Goal: Information Seeking & Learning: Learn about a topic

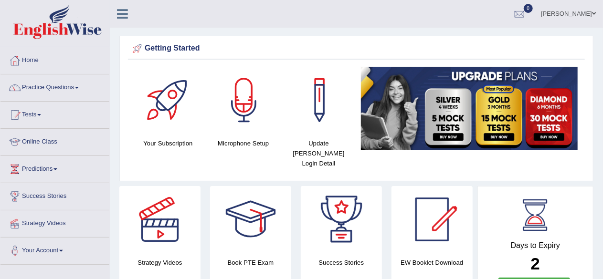
click at [78, 85] on link "Practice Questions" at bounding box center [54, 87] width 109 height 24
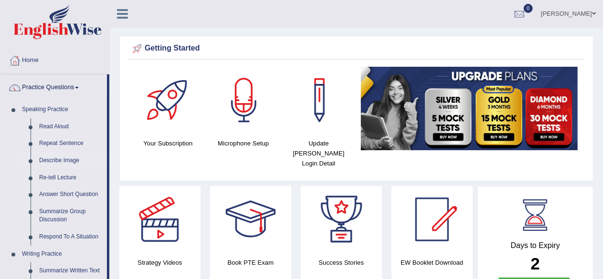
scroll to position [48, 0]
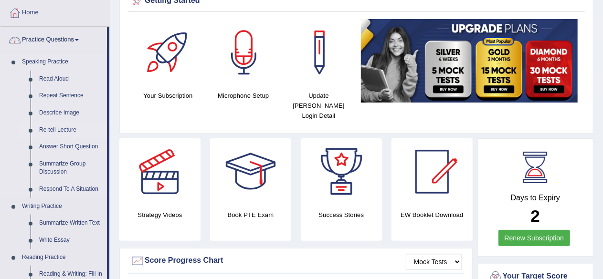
click at [65, 130] on link "Re-tell Lecture" at bounding box center [71, 130] width 72 height 17
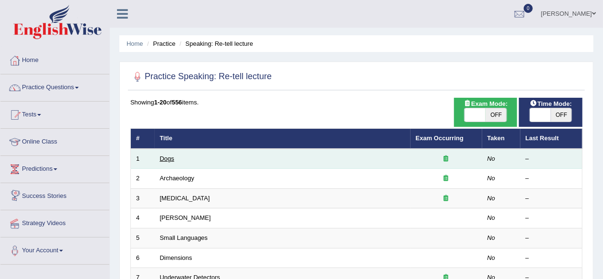
click at [164, 158] on link "Dogs" at bounding box center [167, 158] width 14 height 7
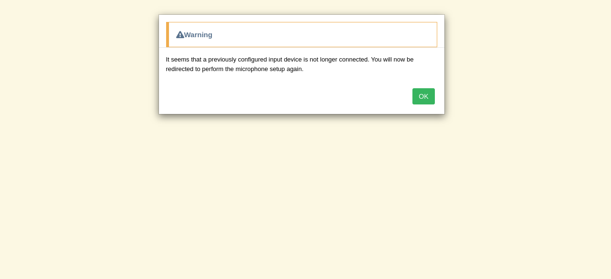
click at [421, 93] on button "OK" at bounding box center [424, 96] width 22 height 16
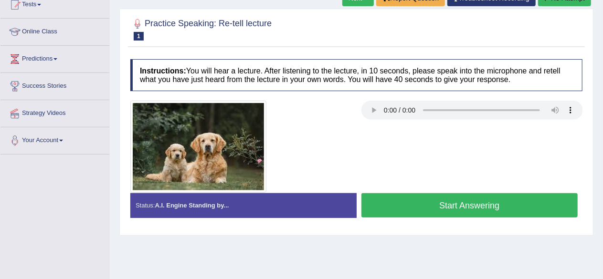
scroll to position [96, 0]
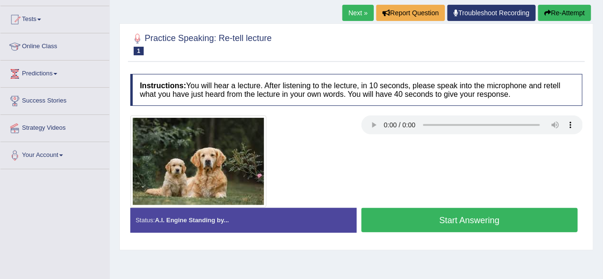
click at [471, 216] on button "Start Answering" at bounding box center [470, 220] width 217 height 24
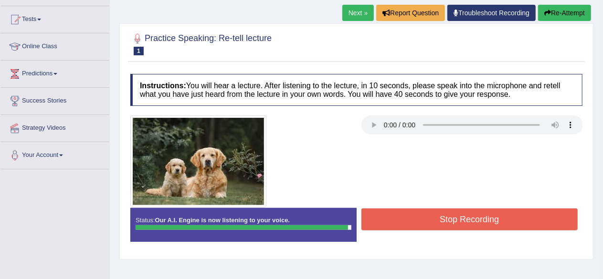
click at [553, 208] on div "Instructions: You will hear a lecture. After listening to the lecture, in 10 se…" at bounding box center [356, 161] width 457 height 185
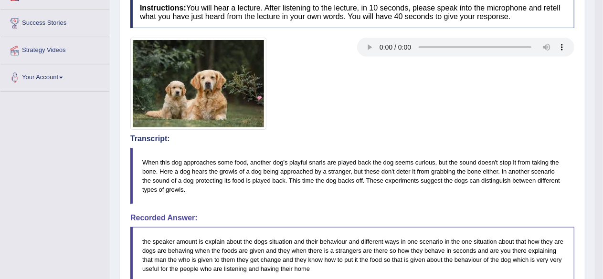
scroll to position [0, 0]
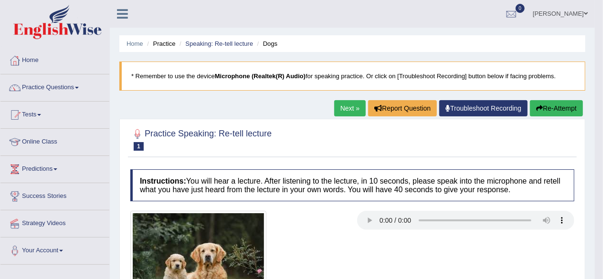
click at [555, 108] on button "Re-Attempt" at bounding box center [556, 108] width 53 height 16
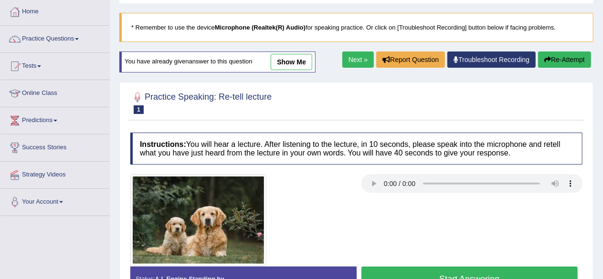
scroll to position [96, 0]
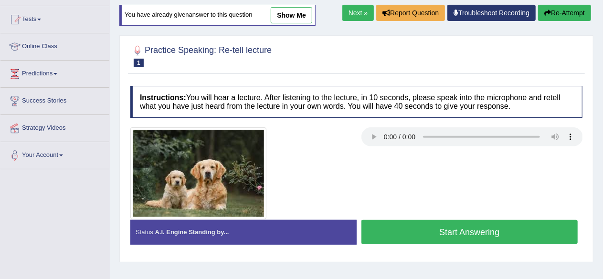
click at [467, 231] on button "Start Answering" at bounding box center [470, 232] width 217 height 24
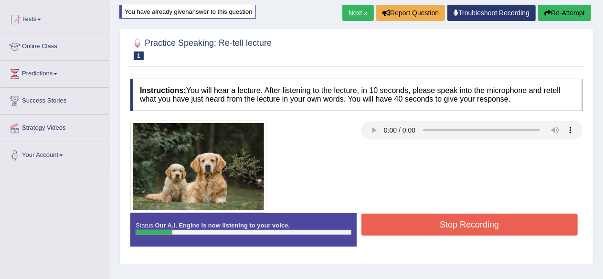
click at [448, 228] on button "Stop Recording" at bounding box center [470, 225] width 217 height 22
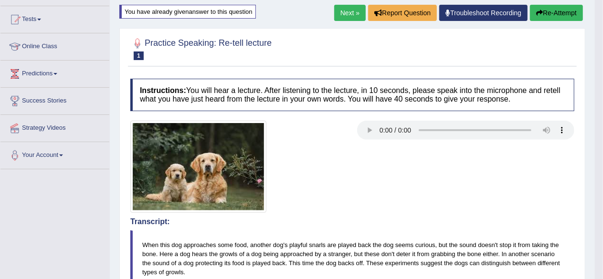
click at [556, 10] on button "Re-Attempt" at bounding box center [556, 13] width 53 height 16
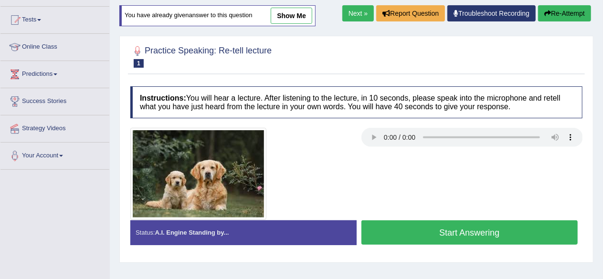
click at [300, 110] on h4 "Instructions: You will hear a lecture. After listening to the lecture, in 10 se…" at bounding box center [356, 102] width 452 height 32
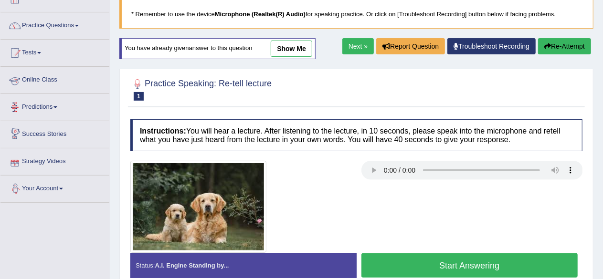
scroll to position [47, 0]
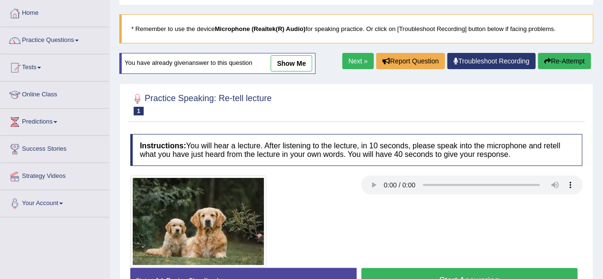
click at [76, 41] on link "Practice Questions" at bounding box center [54, 39] width 109 height 24
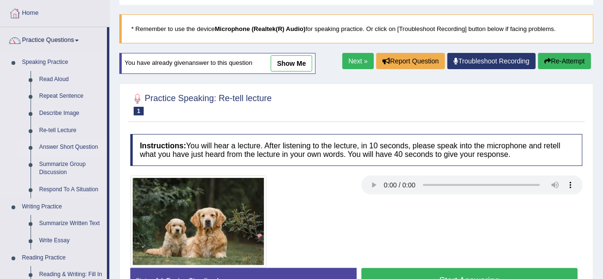
click at [59, 145] on link "Answer Short Question" at bounding box center [71, 147] width 72 height 17
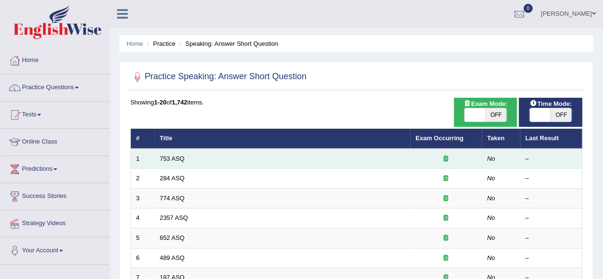
click at [172, 153] on td "753 ASQ" at bounding box center [283, 159] width 256 height 20
click at [174, 157] on link "753 ASQ" at bounding box center [172, 158] width 25 height 7
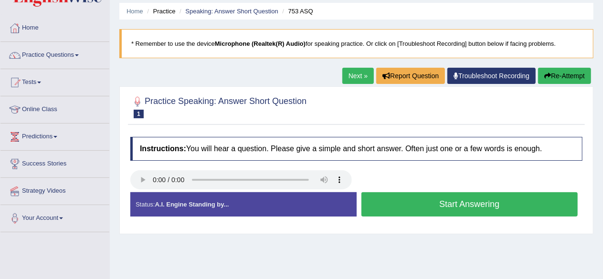
scroll to position [48, 0]
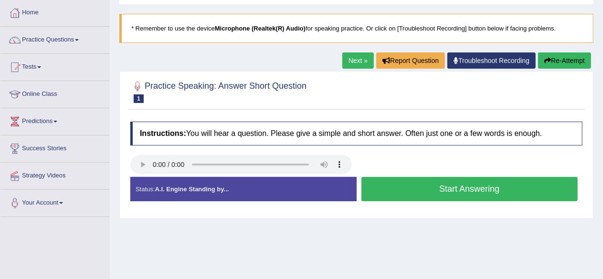
click at [447, 192] on button "Start Answering" at bounding box center [470, 189] width 217 height 24
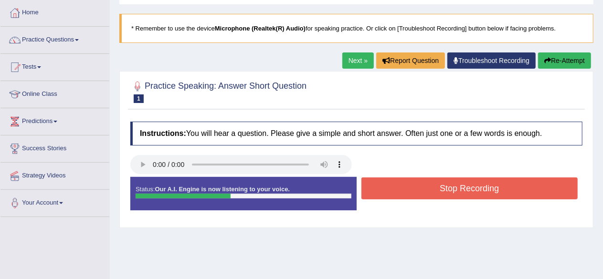
click at [444, 191] on button "Stop Recording" at bounding box center [470, 189] width 217 height 22
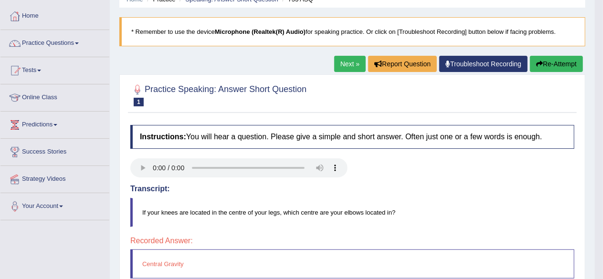
scroll to position [31, 0]
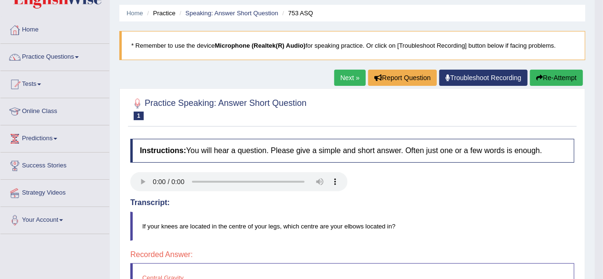
click at [551, 75] on button "Re-Attempt" at bounding box center [556, 78] width 53 height 16
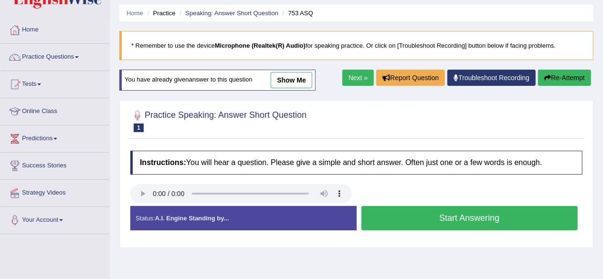
click at [481, 219] on button "Start Answering" at bounding box center [470, 218] width 217 height 24
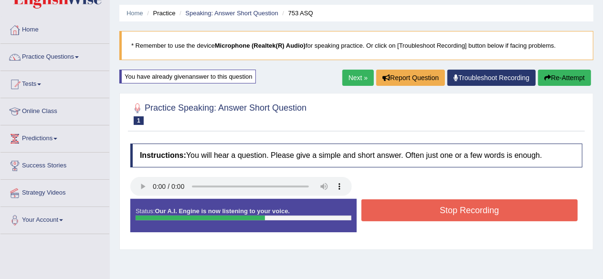
click at [423, 208] on button "Stop Recording" at bounding box center [470, 211] width 217 height 22
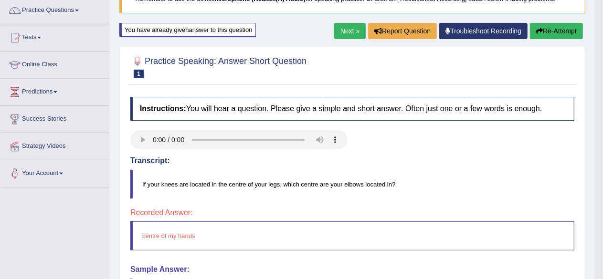
scroll to position [31, 0]
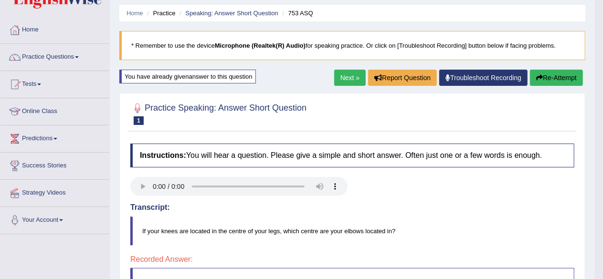
click at [353, 72] on link "Next »" at bounding box center [350, 78] width 32 height 16
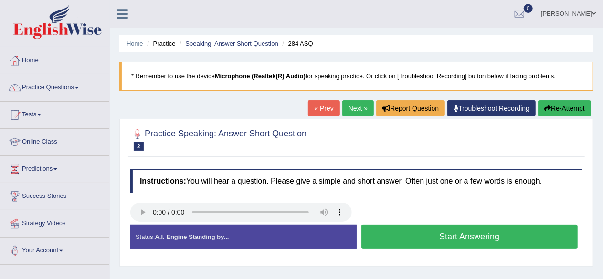
click at [470, 231] on button "Start Answering" at bounding box center [470, 237] width 217 height 24
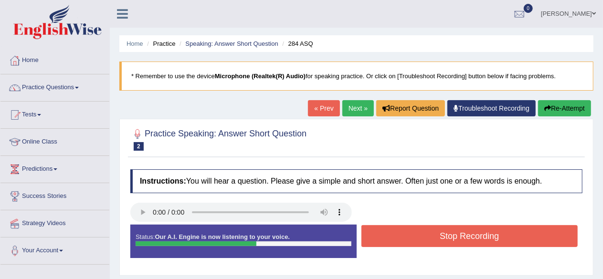
click at [428, 233] on button "Stop Recording" at bounding box center [470, 236] width 217 height 22
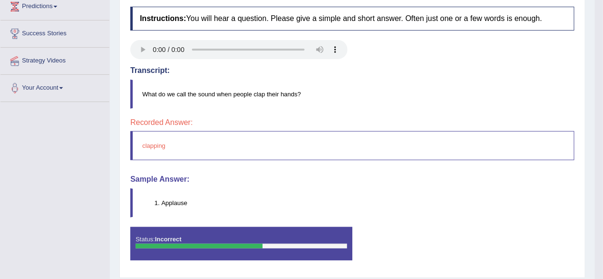
scroll to position [222, 0]
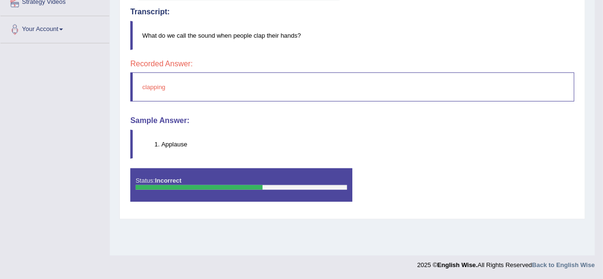
drag, startPoint x: 185, startPoint y: 141, endPoint x: 177, endPoint y: 142, distance: 8.6
click at [177, 142] on li "Applause" at bounding box center [367, 144] width 413 height 9
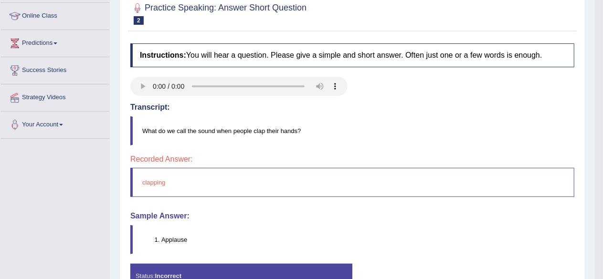
scroll to position [31, 0]
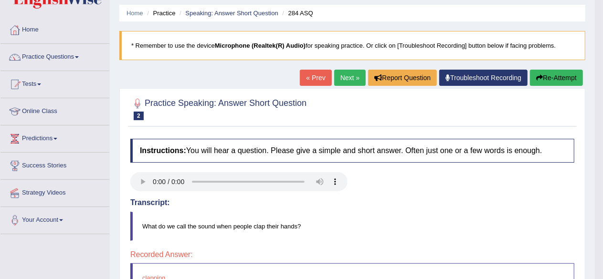
click at [334, 68] on div "Home Practice Speaking: Answer Short Question 284 ASQ * Remember to use the dev…" at bounding box center [352, 208] width 485 height 478
click at [338, 80] on link "Next »" at bounding box center [350, 78] width 32 height 16
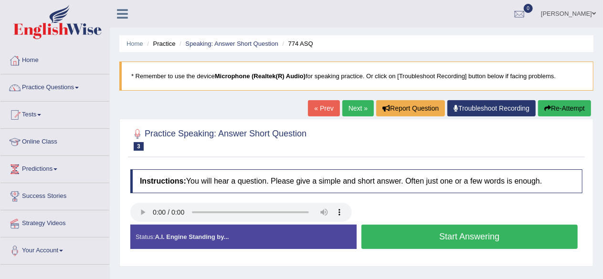
click at [468, 237] on button "Start Answering" at bounding box center [470, 237] width 217 height 24
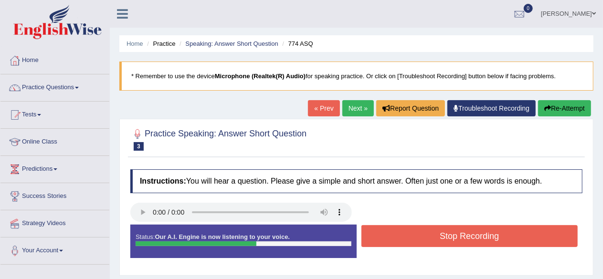
click at [459, 229] on button "Stop Recording" at bounding box center [470, 236] width 217 height 22
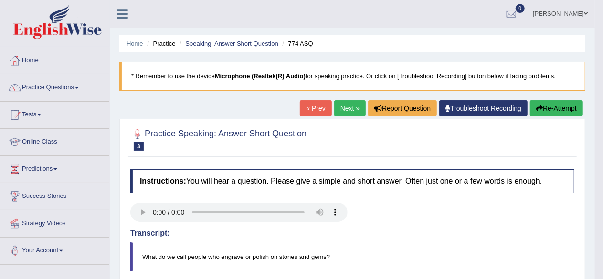
click at [346, 107] on link "Next »" at bounding box center [350, 108] width 32 height 16
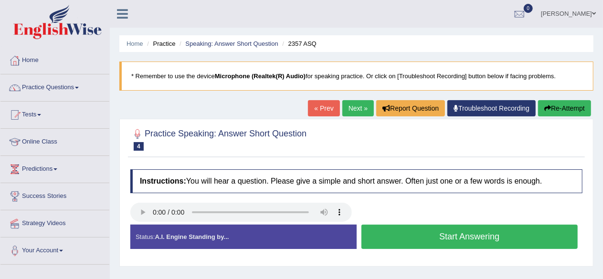
click at [439, 236] on button "Start Answering" at bounding box center [470, 237] width 217 height 24
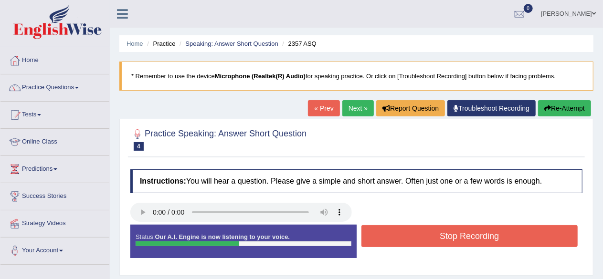
click at [439, 236] on button "Stop Recording" at bounding box center [470, 236] width 217 height 22
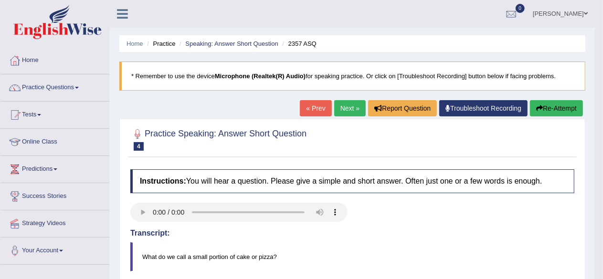
click at [558, 108] on button "Re-Attempt" at bounding box center [556, 108] width 53 height 16
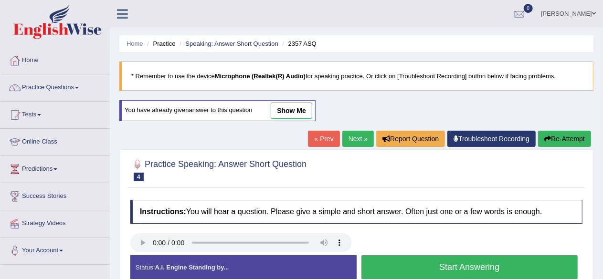
click at [510, 268] on button "Start Answering" at bounding box center [470, 268] width 217 height 24
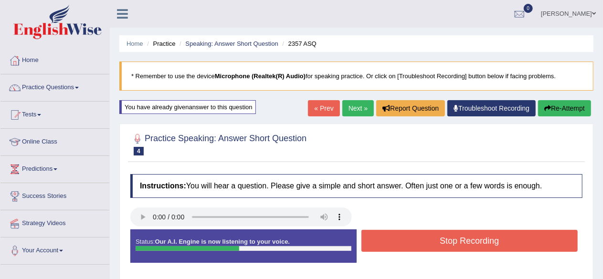
click at [509, 238] on button "Stop Recording" at bounding box center [470, 241] width 217 height 22
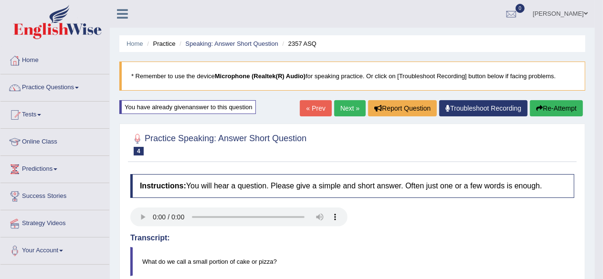
click at [563, 109] on button "Re-Attempt" at bounding box center [556, 108] width 53 height 16
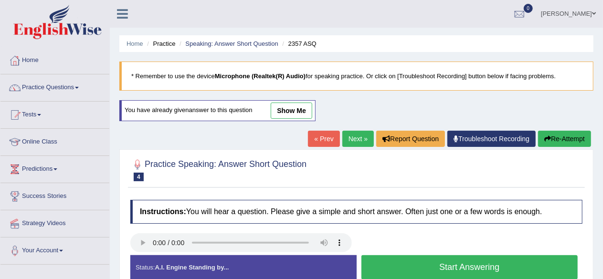
click at [526, 264] on button "Start Answering" at bounding box center [470, 268] width 217 height 24
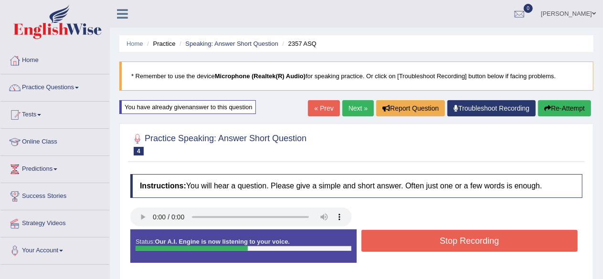
click at [524, 235] on button "Stop Recording" at bounding box center [470, 241] width 217 height 22
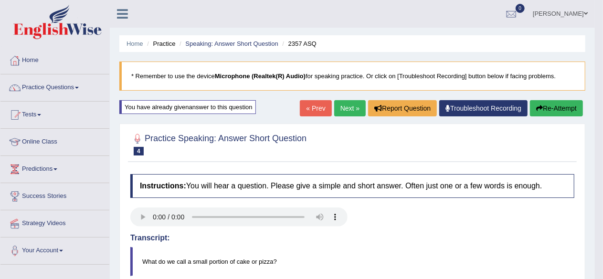
click at [349, 112] on link "Next »" at bounding box center [350, 108] width 32 height 16
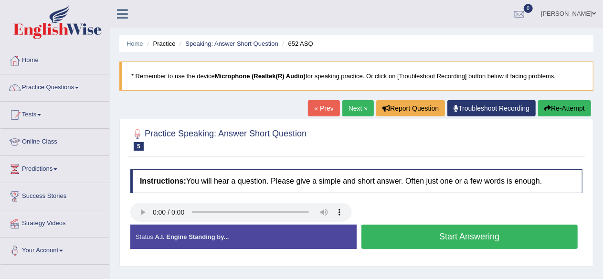
click at [395, 243] on button "Start Answering" at bounding box center [470, 237] width 217 height 24
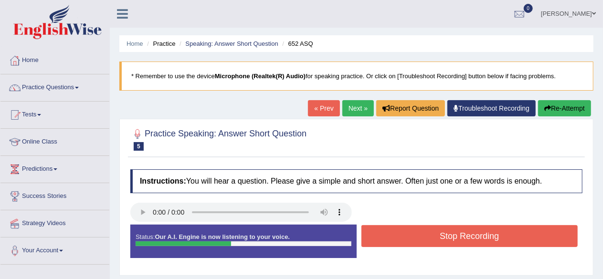
click at [400, 244] on button "Stop Recording" at bounding box center [470, 236] width 217 height 22
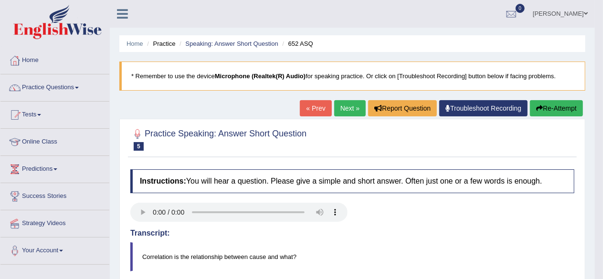
click at [347, 114] on link "Next »" at bounding box center [350, 108] width 32 height 16
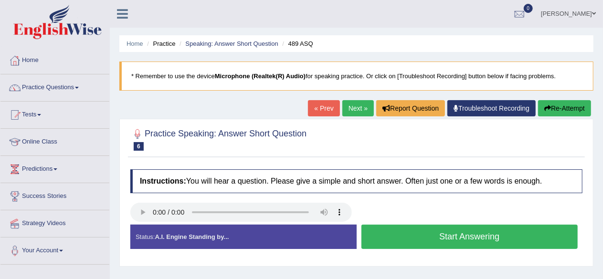
click at [549, 241] on button "Start Answering" at bounding box center [470, 237] width 217 height 24
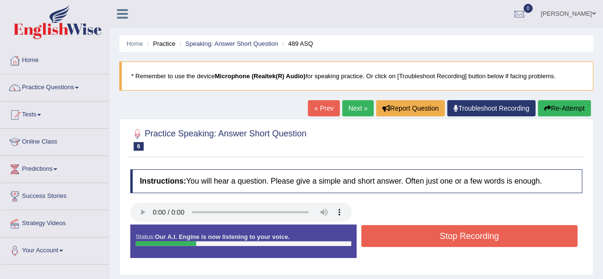
click at [549, 240] on button "Stop Recording" at bounding box center [470, 236] width 217 height 22
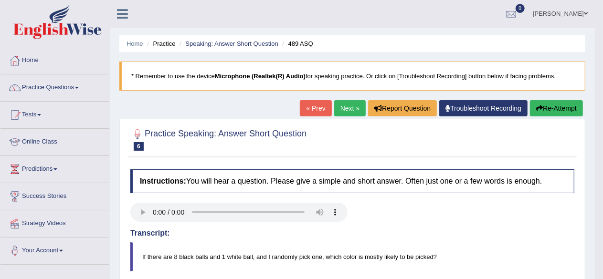
click at [344, 107] on link "Next »" at bounding box center [350, 108] width 32 height 16
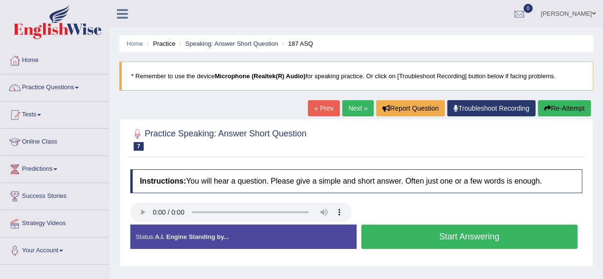
click at [521, 227] on button "Start Answering" at bounding box center [470, 237] width 217 height 24
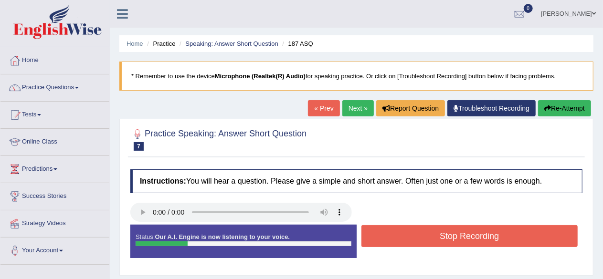
click at [521, 227] on button "Stop Recording" at bounding box center [470, 236] width 217 height 22
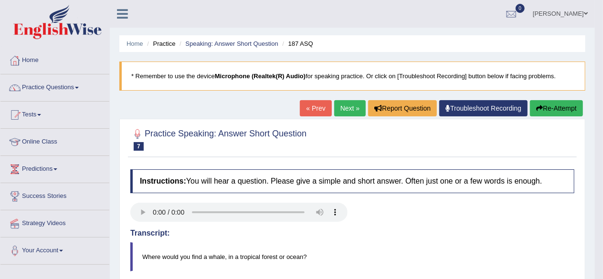
click at [343, 104] on link "Next »" at bounding box center [350, 108] width 32 height 16
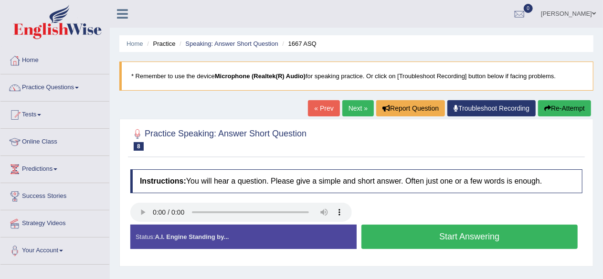
click at [452, 232] on button "Start Answering" at bounding box center [470, 237] width 217 height 24
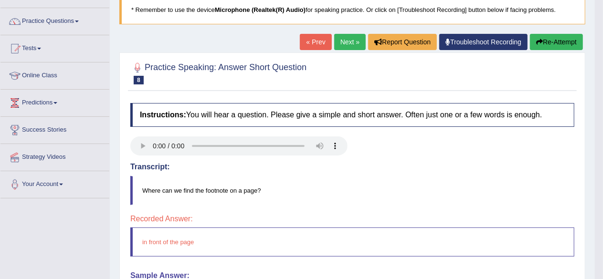
scroll to position [48, 0]
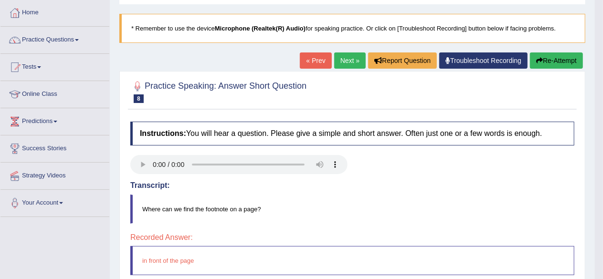
click at [343, 65] on link "Next »" at bounding box center [350, 61] width 32 height 16
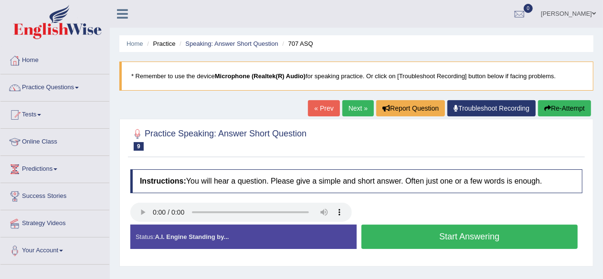
scroll to position [48, 0]
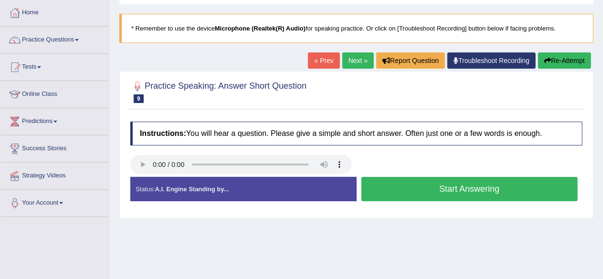
click at [479, 188] on button "Start Answering" at bounding box center [470, 189] width 217 height 24
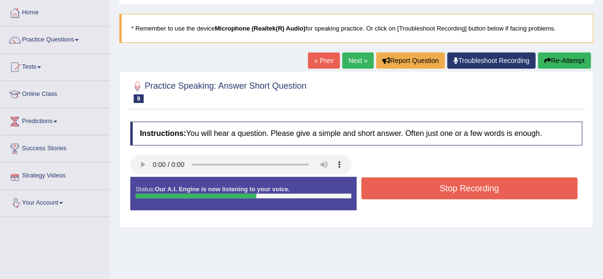
click at [417, 183] on button "Stop Recording" at bounding box center [470, 189] width 217 height 22
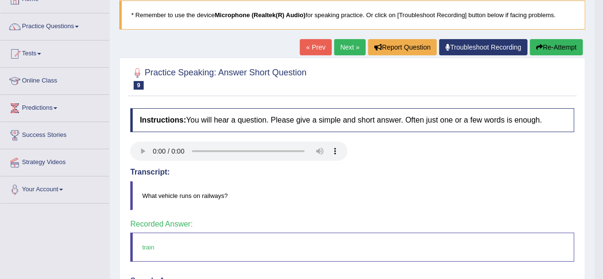
scroll to position [0, 0]
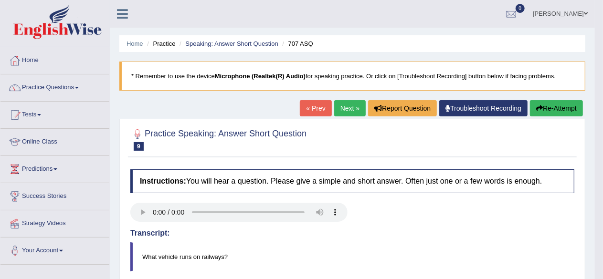
click at [341, 110] on link "Next »" at bounding box center [350, 108] width 32 height 16
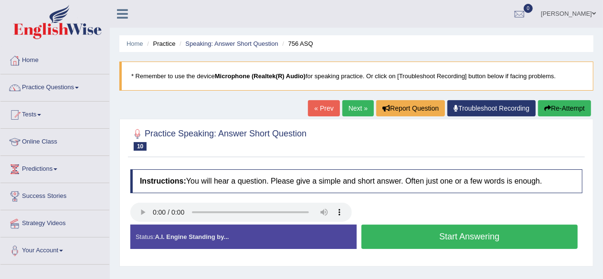
click at [467, 241] on button "Start Answering" at bounding box center [470, 237] width 217 height 24
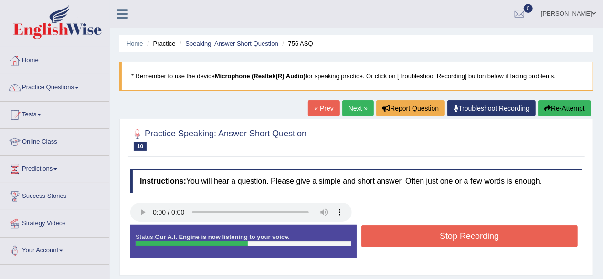
click at [456, 239] on button "Stop Recording" at bounding box center [470, 236] width 217 height 22
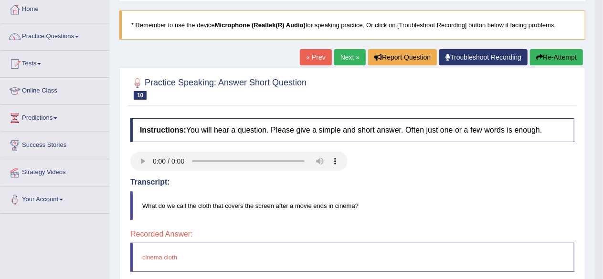
scroll to position [96, 0]
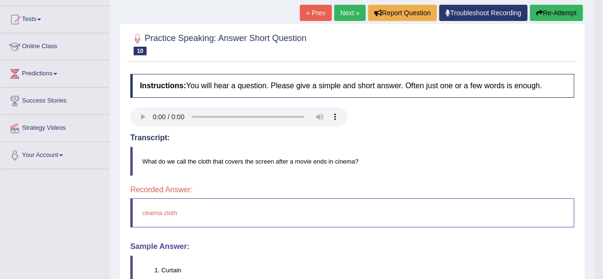
click at [348, 19] on link "Next »" at bounding box center [350, 13] width 32 height 16
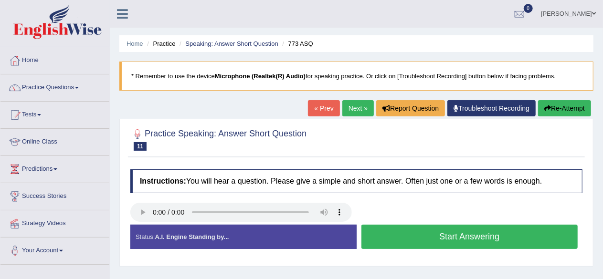
click at [466, 225] on button "Start Answering" at bounding box center [470, 237] width 217 height 24
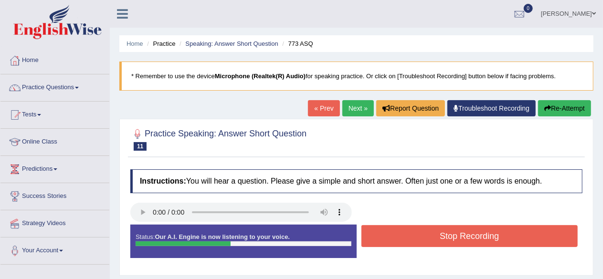
click at [476, 235] on button "Stop Recording" at bounding box center [470, 236] width 217 height 22
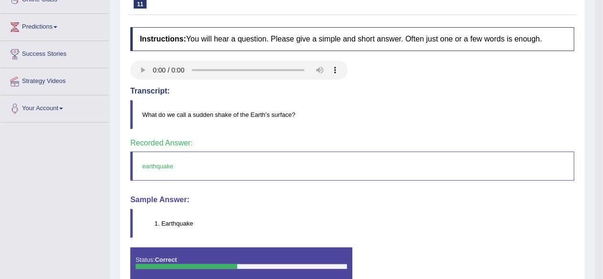
scroll to position [96, 0]
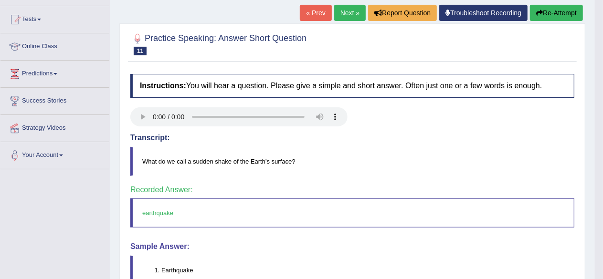
click at [346, 17] on link "Next »" at bounding box center [350, 13] width 32 height 16
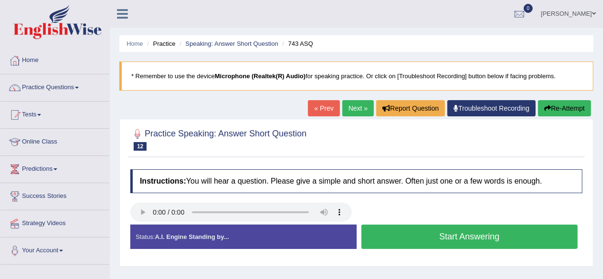
click at [522, 237] on button "Start Answering" at bounding box center [470, 237] width 217 height 24
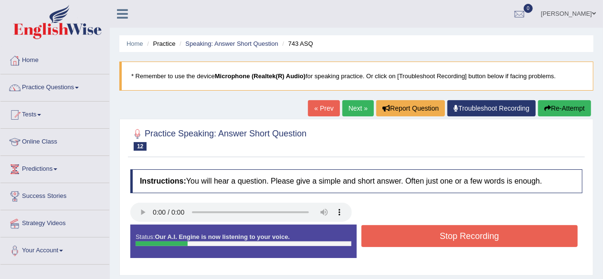
click at [521, 236] on button "Stop Recording" at bounding box center [470, 236] width 217 height 22
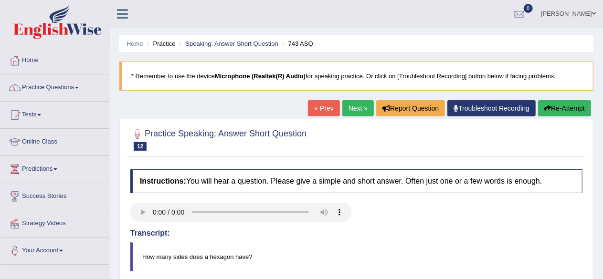
click at [349, 110] on link "Next »" at bounding box center [358, 108] width 32 height 16
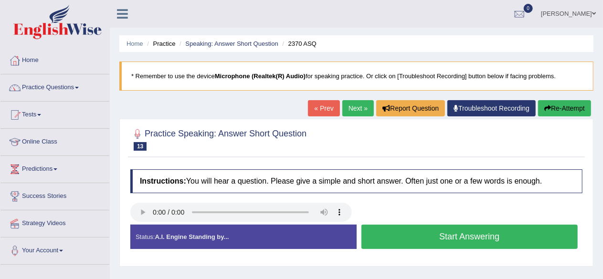
click at [467, 235] on button "Start Answering" at bounding box center [470, 237] width 217 height 24
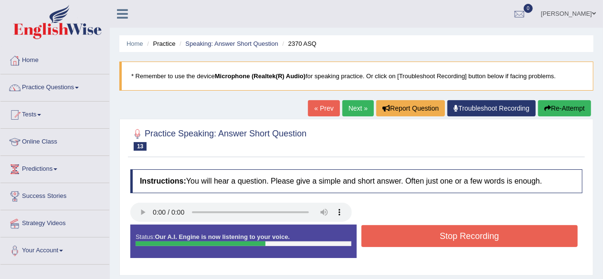
click at [468, 234] on button "Stop Recording" at bounding box center [470, 236] width 217 height 22
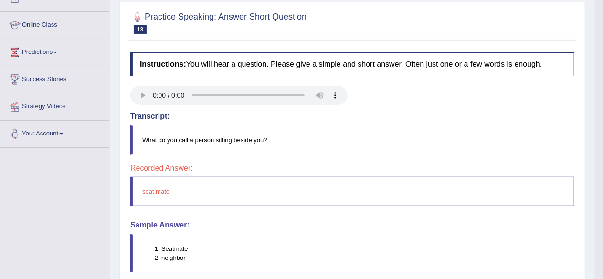
scroll to position [96, 0]
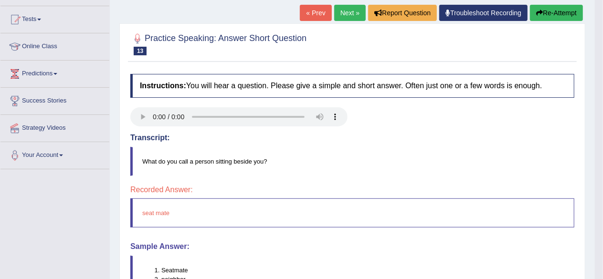
click at [348, 11] on link "Next »" at bounding box center [350, 13] width 32 height 16
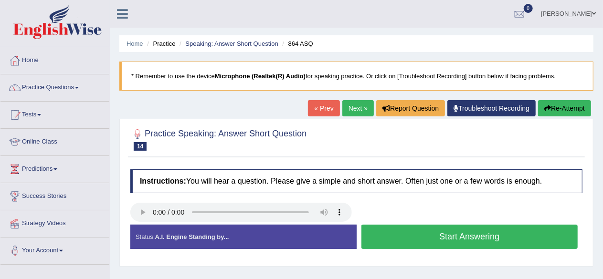
click at [437, 233] on button "Start Answering" at bounding box center [470, 237] width 217 height 24
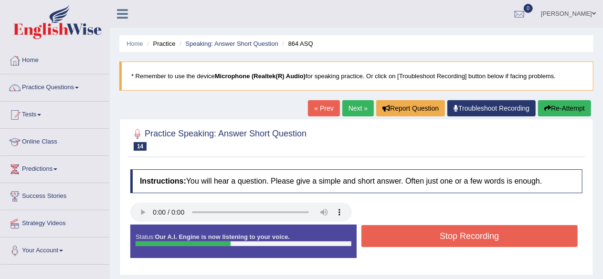
click at [448, 226] on button "Stop Recording" at bounding box center [470, 236] width 217 height 22
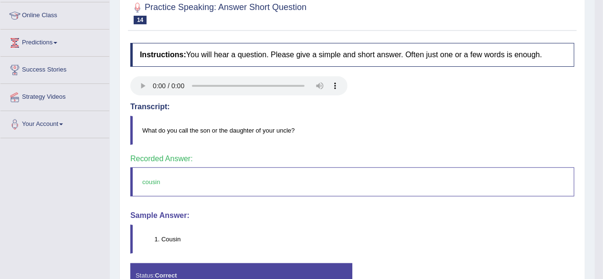
scroll to position [48, 0]
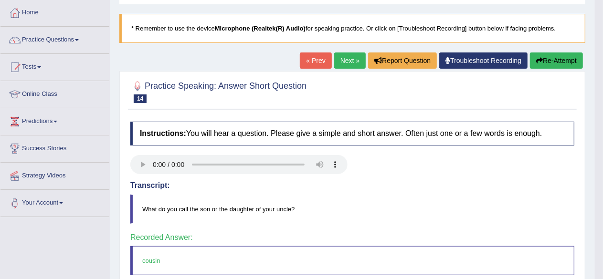
click at [357, 60] on link "Next »" at bounding box center [350, 61] width 32 height 16
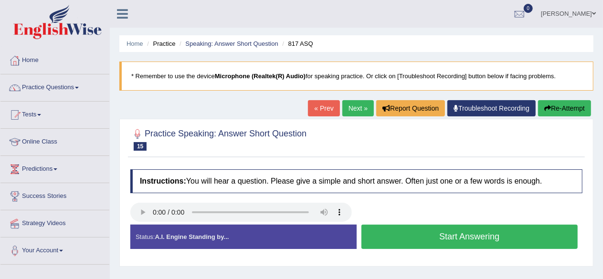
click at [404, 230] on button "Start Answering" at bounding box center [470, 237] width 217 height 24
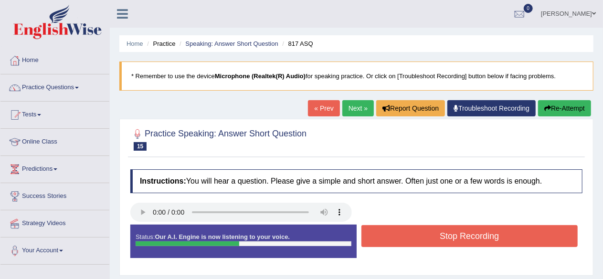
click at [455, 236] on button "Stop Recording" at bounding box center [470, 236] width 217 height 22
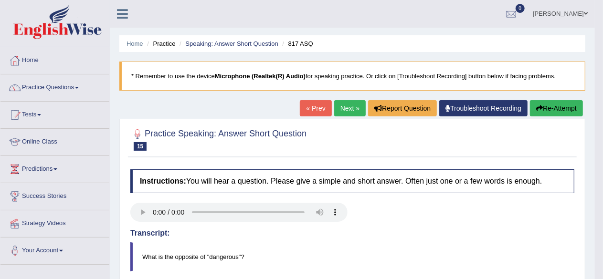
click at [342, 105] on link "Next »" at bounding box center [350, 108] width 32 height 16
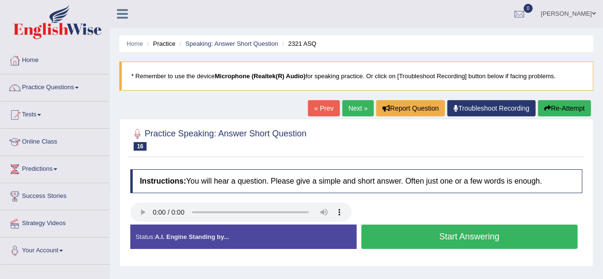
click at [477, 226] on button "Start Answering" at bounding box center [470, 237] width 217 height 24
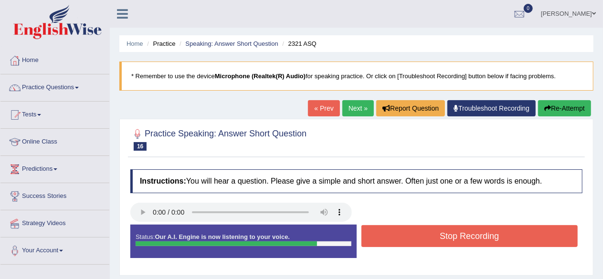
click at [459, 234] on button "Stop Recording" at bounding box center [470, 236] width 217 height 22
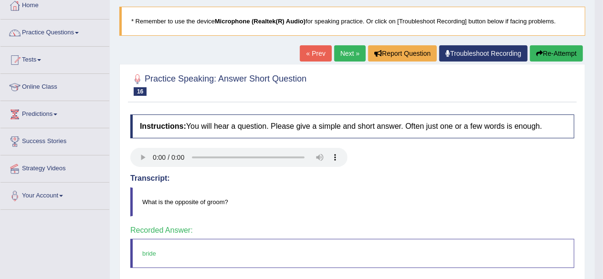
scroll to position [48, 0]
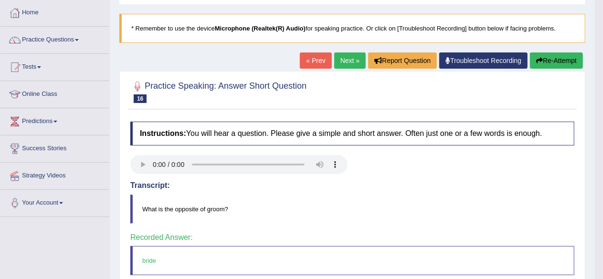
click at [346, 62] on link "Next »" at bounding box center [350, 61] width 32 height 16
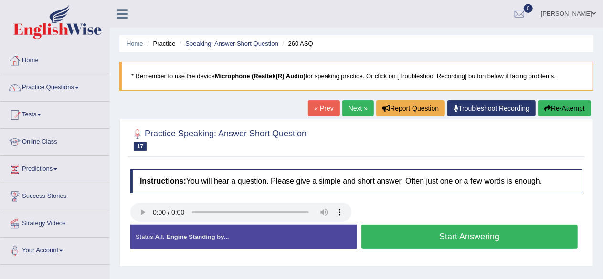
click at [450, 235] on button "Start Answering" at bounding box center [470, 237] width 217 height 24
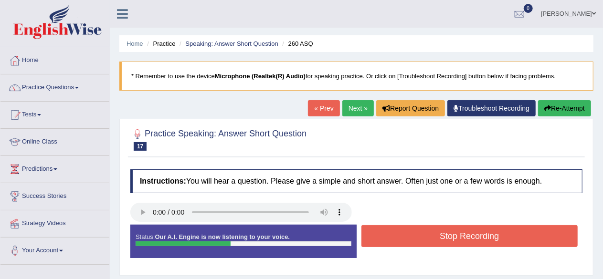
click at [452, 239] on button "Stop Recording" at bounding box center [470, 236] width 217 height 22
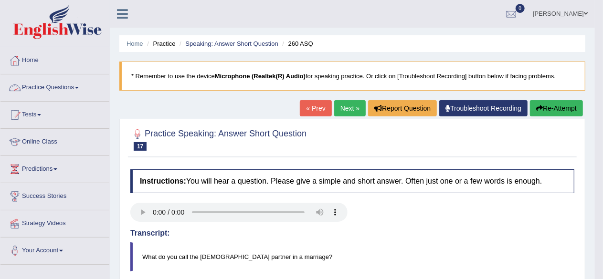
click at [76, 86] on link "Practice Questions" at bounding box center [54, 87] width 109 height 24
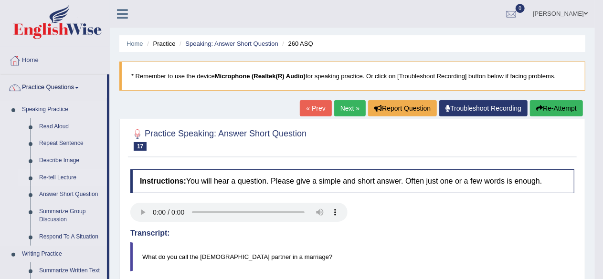
click at [61, 175] on link "Re-tell Lecture" at bounding box center [71, 178] width 72 height 17
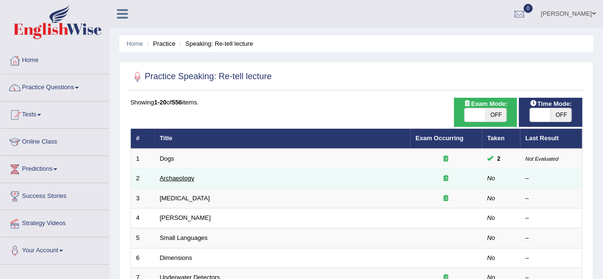
click at [175, 180] on link "Archaeology" at bounding box center [177, 178] width 34 height 7
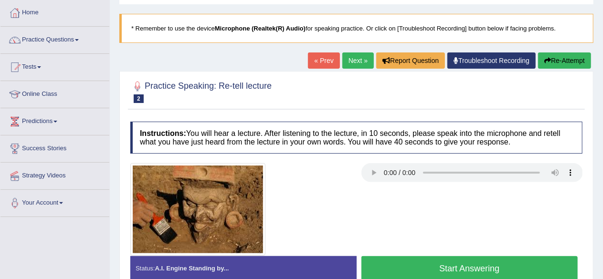
scroll to position [143, 0]
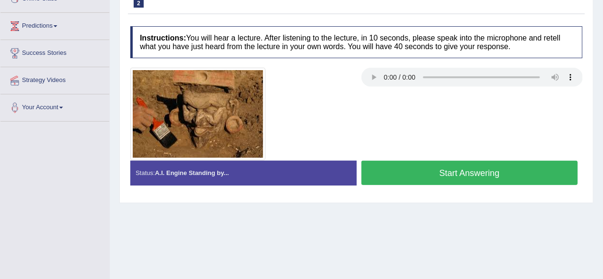
click at [383, 229] on div "Home Practice Speaking: Re-tell lecture Archaeology * Remember to use the devic…" at bounding box center [356, 96] width 493 height 478
click at [454, 167] on button "Start Answering" at bounding box center [470, 173] width 217 height 24
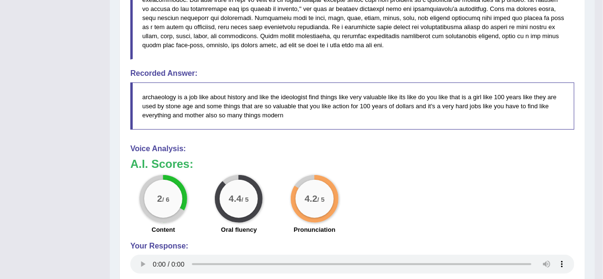
scroll to position [430, 0]
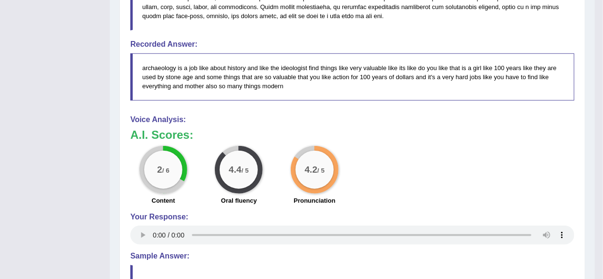
click at [356, 90] on blockquote "archaeology is a job like about history and like the ideologist find things lik…" at bounding box center [352, 76] width 444 height 47
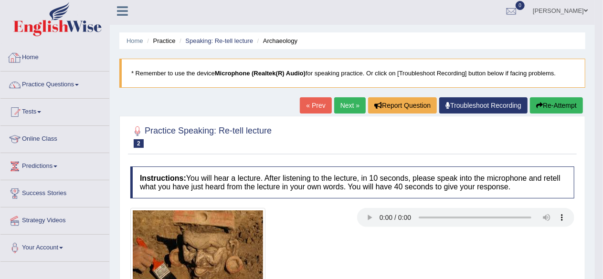
scroll to position [0, 0]
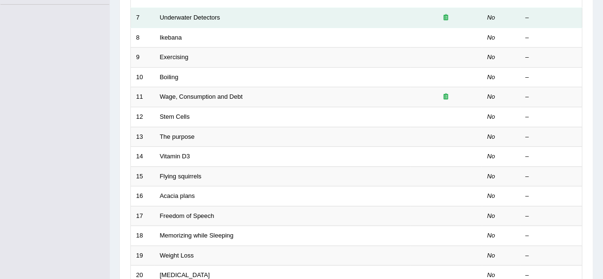
scroll to position [143, 0]
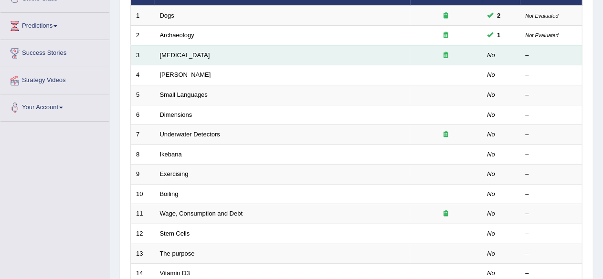
click at [216, 55] on td "[MEDICAL_DATA]" at bounding box center [283, 55] width 256 height 20
click at [552, 60] on td "–" at bounding box center [552, 55] width 62 height 20
click at [552, 59] on td "–" at bounding box center [552, 55] width 62 height 20
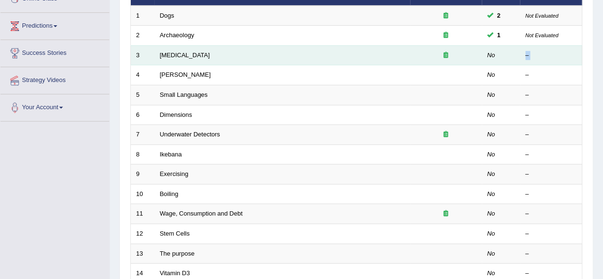
click at [552, 59] on div "–" at bounding box center [552, 55] width 52 height 9
click at [281, 50] on td "Children Obesity" at bounding box center [283, 55] width 256 height 20
click at [281, 51] on td "Children Obesity" at bounding box center [283, 55] width 256 height 20
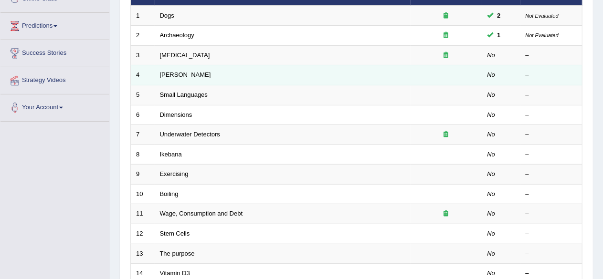
click at [250, 78] on td "Amory Lovins" at bounding box center [283, 75] width 256 height 20
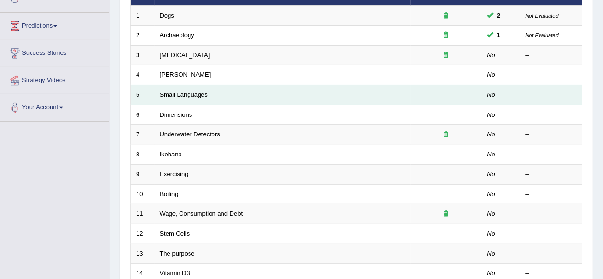
click at [248, 94] on td "Small Languages" at bounding box center [283, 96] width 256 height 20
click at [248, 92] on td "Small Languages" at bounding box center [283, 96] width 256 height 20
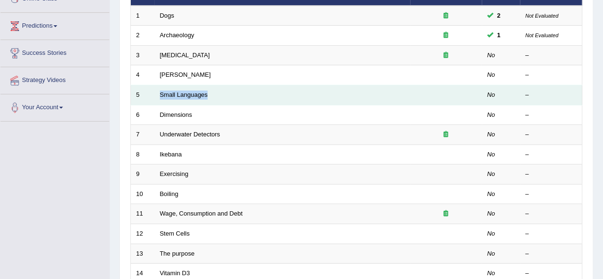
click at [248, 86] on td "Small Languages" at bounding box center [283, 96] width 256 height 20
drag, startPoint x: 248, startPoint y: 86, endPoint x: 225, endPoint y: 96, distance: 25.0
click at [225, 96] on td "Small Languages" at bounding box center [283, 96] width 256 height 20
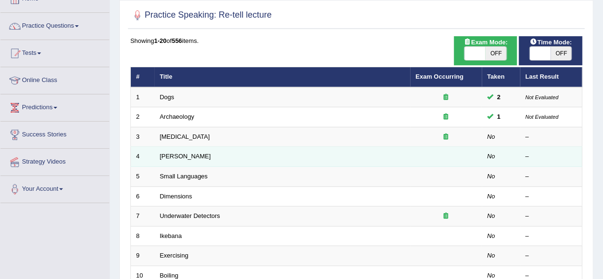
scroll to position [0, 0]
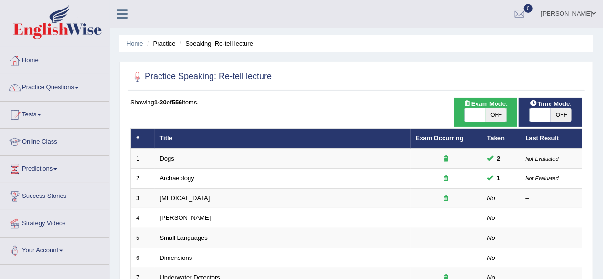
click at [53, 84] on link "Practice Questions" at bounding box center [54, 87] width 109 height 24
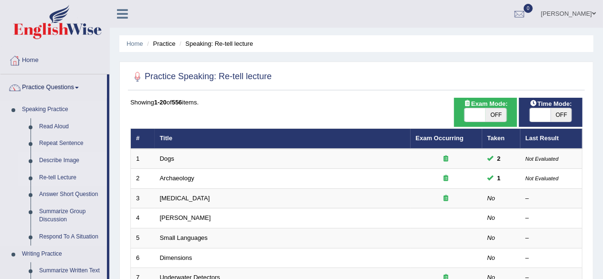
click at [64, 167] on link "Describe Image" at bounding box center [71, 160] width 72 height 17
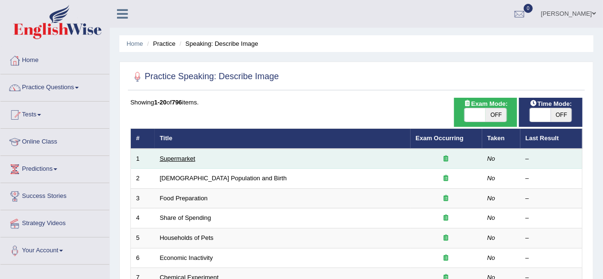
click at [176, 159] on link "Supermarket" at bounding box center [177, 158] width 35 height 7
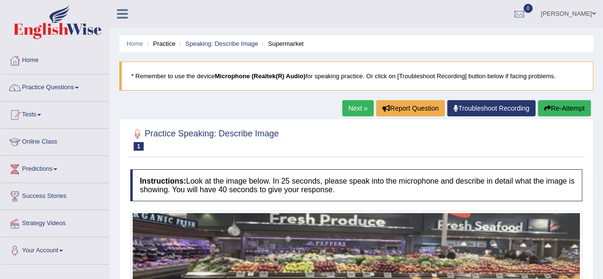
click at [362, 109] on link "Next »" at bounding box center [358, 108] width 32 height 16
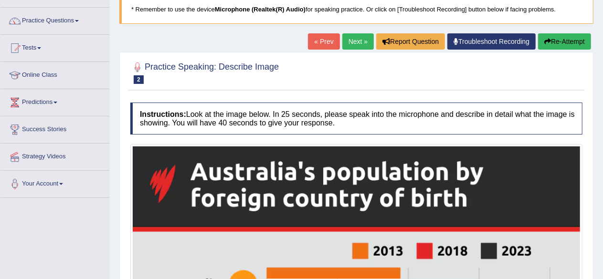
scroll to position [54, 0]
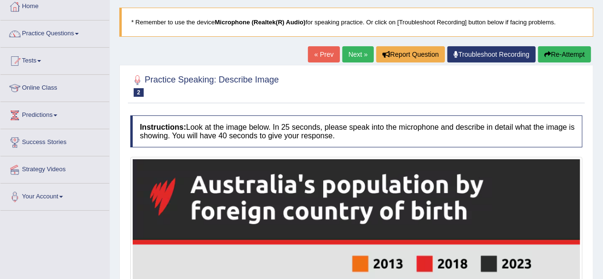
click at [350, 52] on link "Next »" at bounding box center [358, 54] width 32 height 16
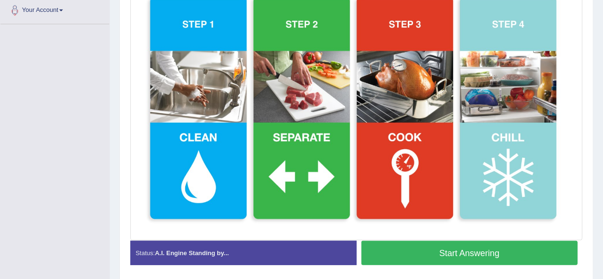
scroll to position [274, 0]
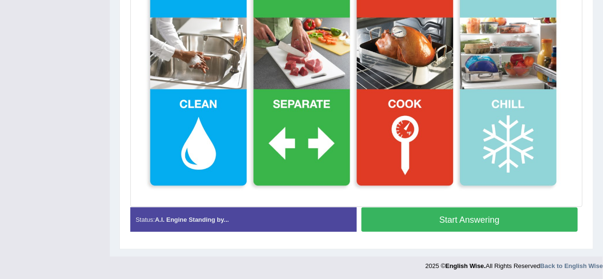
click at [468, 215] on button "Start Answering" at bounding box center [470, 220] width 217 height 24
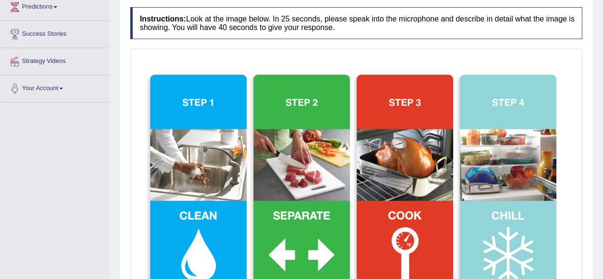
scroll to position [44, 0]
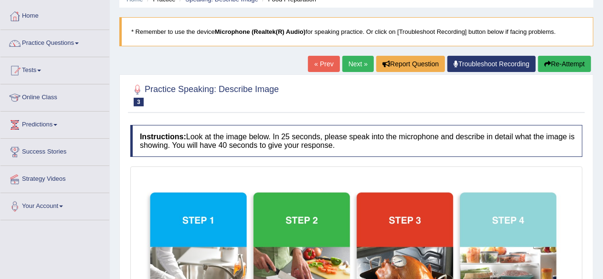
click at [568, 60] on button "Re-Attempt" at bounding box center [564, 64] width 53 height 16
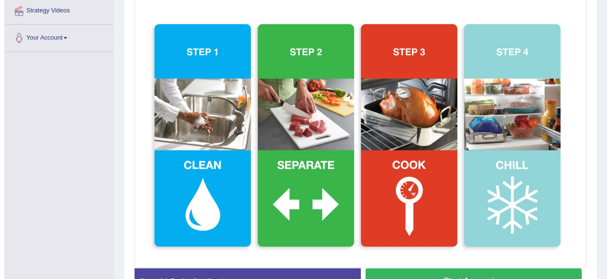
scroll to position [274, 0]
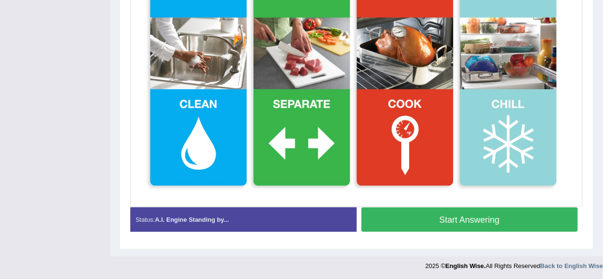
click at [539, 221] on button "Start Answering" at bounding box center [470, 220] width 217 height 24
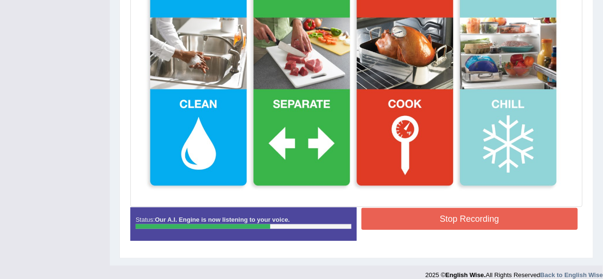
click at [544, 220] on button "Stop Recording" at bounding box center [470, 219] width 217 height 22
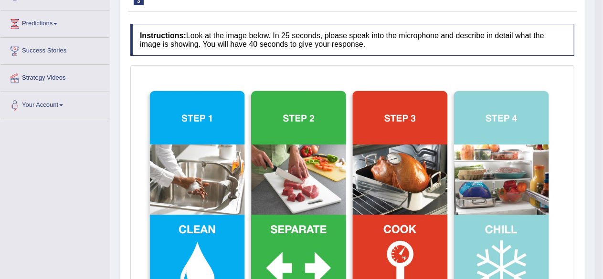
scroll to position [42, 0]
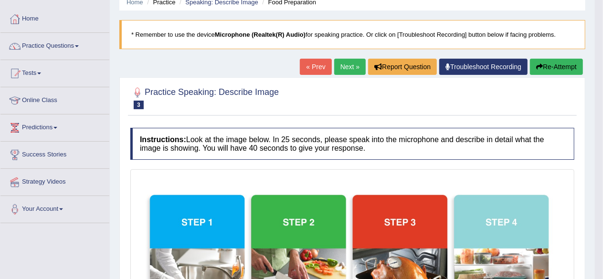
click at [349, 62] on link "Next »" at bounding box center [350, 67] width 32 height 16
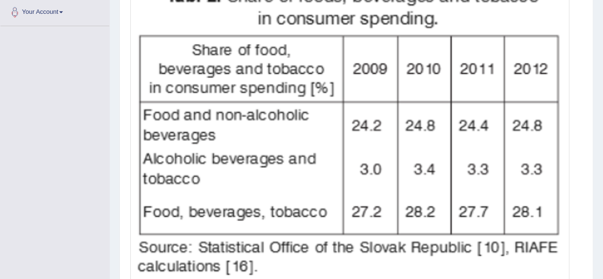
scroll to position [96, 0]
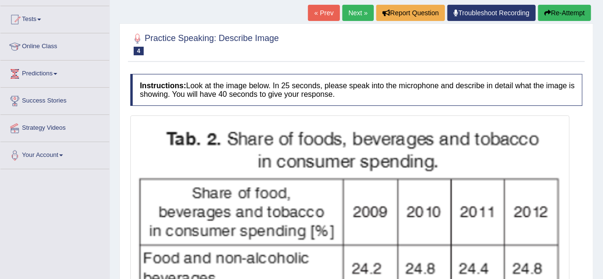
click at [357, 13] on link "Next »" at bounding box center [358, 13] width 32 height 16
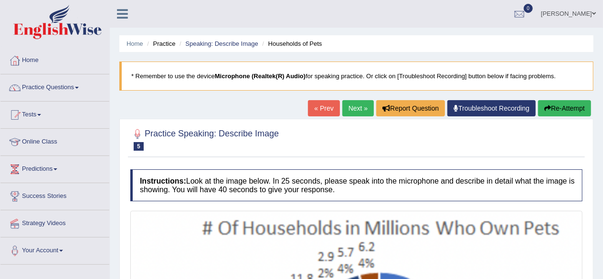
click at [361, 108] on link "Next »" at bounding box center [358, 108] width 32 height 16
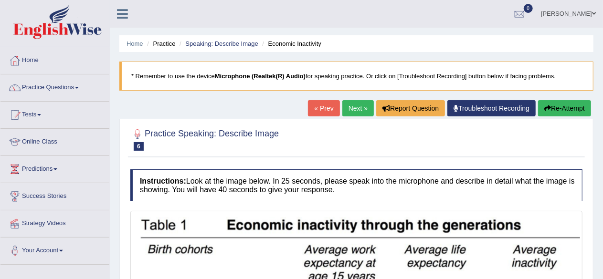
click at [342, 100] on link "Next »" at bounding box center [358, 108] width 32 height 16
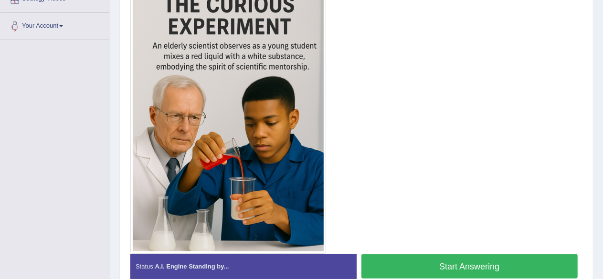
scroll to position [271, 0]
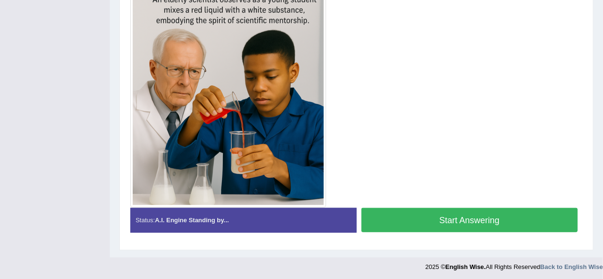
click at [465, 217] on button "Start Answering" at bounding box center [470, 220] width 217 height 24
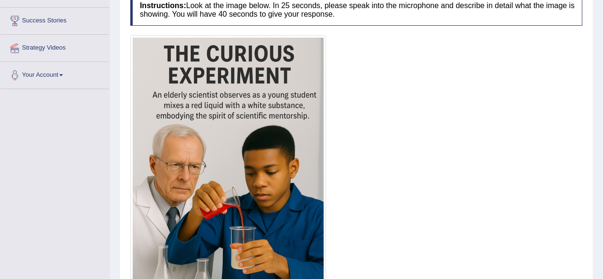
scroll to position [224, 0]
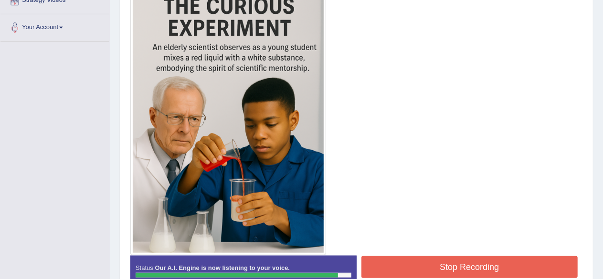
click at [430, 261] on button "Stop Recording" at bounding box center [470, 268] width 217 height 22
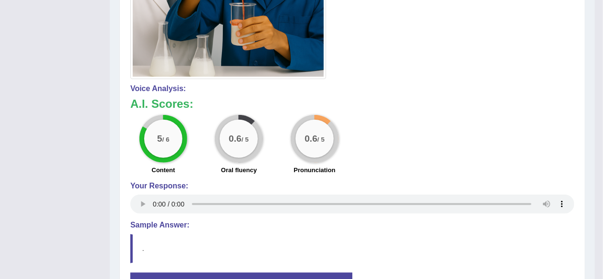
scroll to position [415, 0]
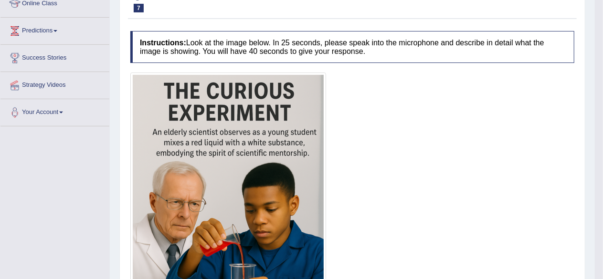
scroll to position [48, 0]
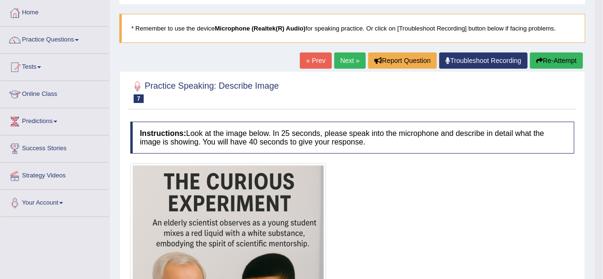
click at [556, 56] on button "Re-Attempt" at bounding box center [556, 61] width 53 height 16
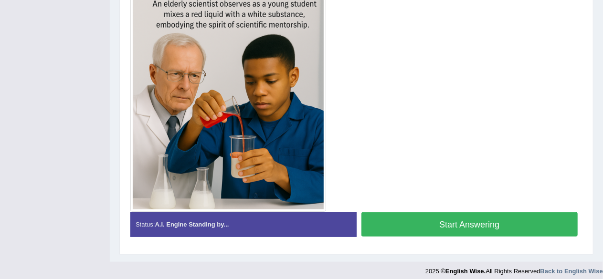
scroll to position [301, 0]
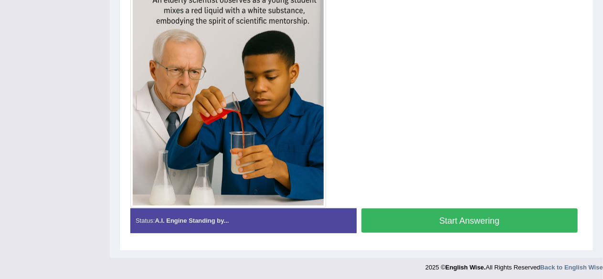
click at [421, 214] on button "Start Answering" at bounding box center [470, 221] width 217 height 24
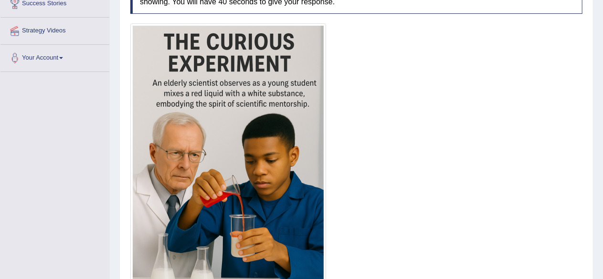
scroll to position [286, 0]
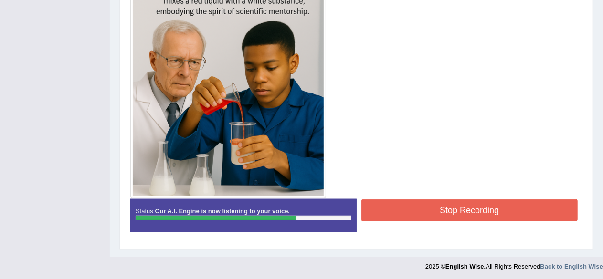
click at [479, 210] on button "Stop Recording" at bounding box center [470, 211] width 217 height 22
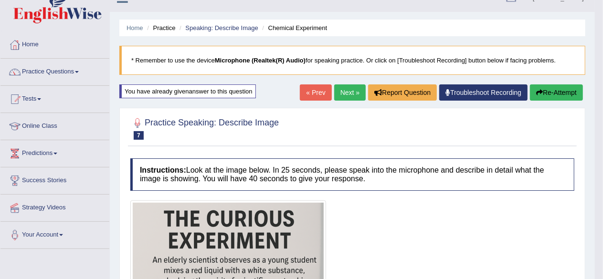
scroll to position [12, 0]
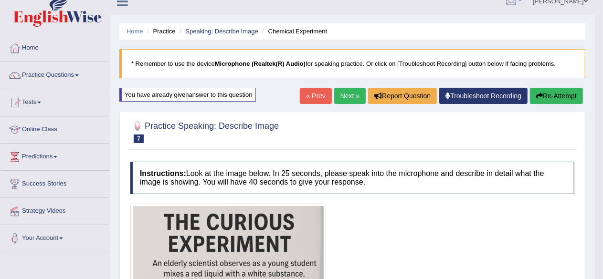
click at [349, 96] on link "Next »" at bounding box center [350, 96] width 32 height 16
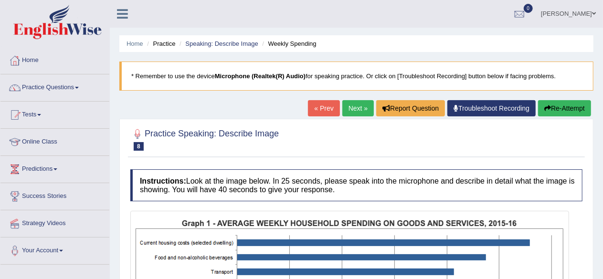
click at [315, 101] on link "« Prev" at bounding box center [324, 108] width 32 height 16
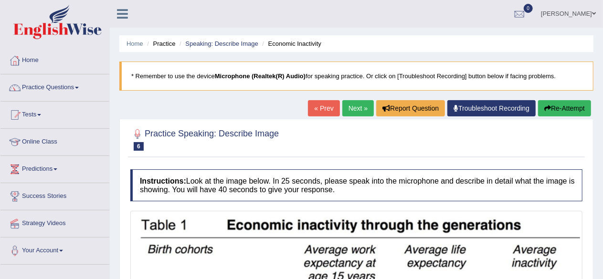
click at [316, 107] on link "« Prev" at bounding box center [324, 108] width 32 height 16
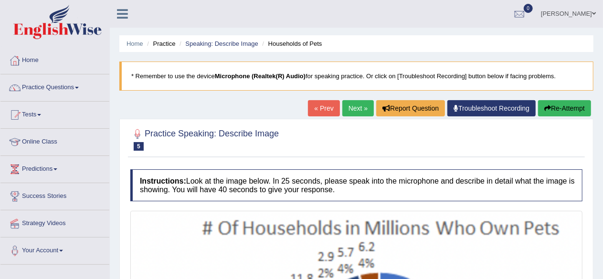
click at [314, 107] on link "« Prev" at bounding box center [324, 108] width 32 height 16
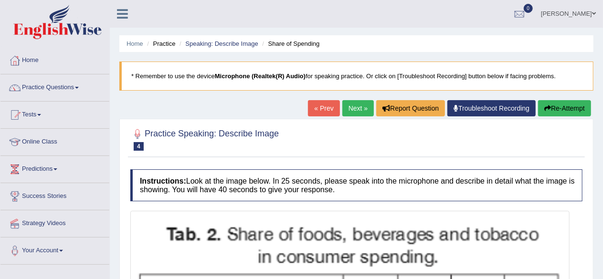
click at [316, 101] on link "« Prev" at bounding box center [324, 108] width 32 height 16
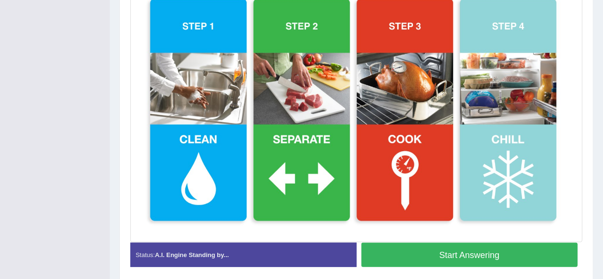
scroll to position [304, 0]
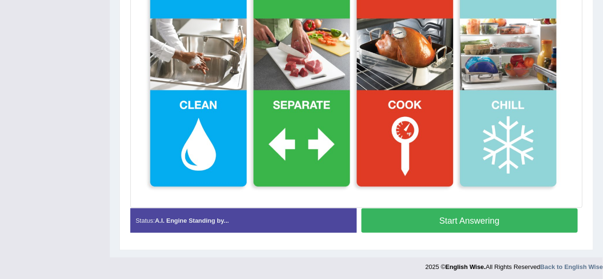
click at [463, 214] on button "Start Answering" at bounding box center [470, 221] width 217 height 24
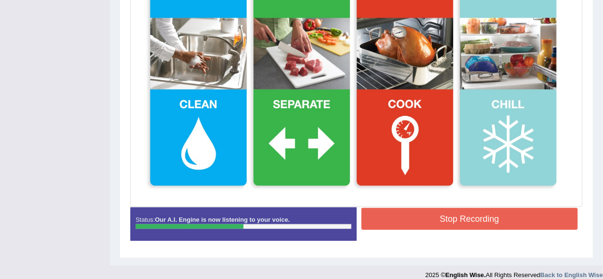
click at [484, 216] on button "Stop Recording" at bounding box center [470, 219] width 217 height 22
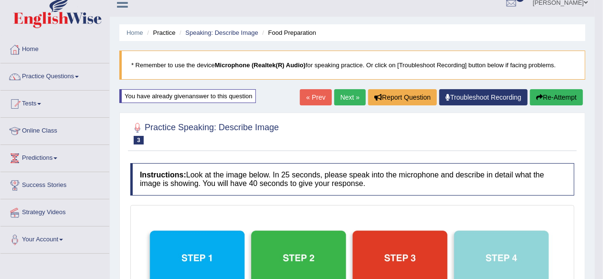
scroll to position [0, 0]
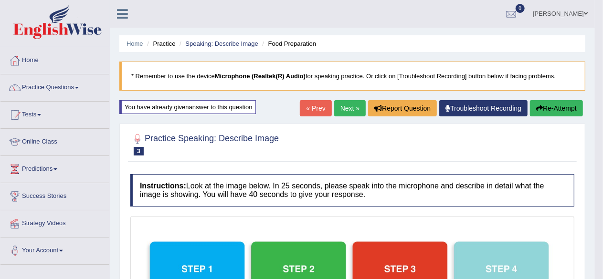
click at [336, 107] on link "Next »" at bounding box center [350, 108] width 32 height 16
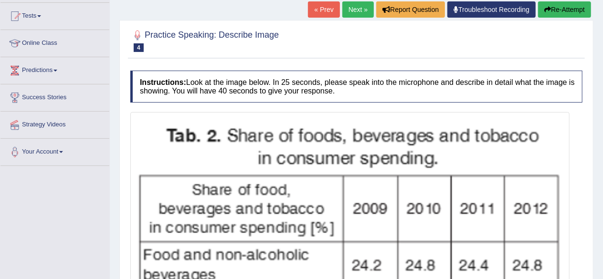
scroll to position [96, 0]
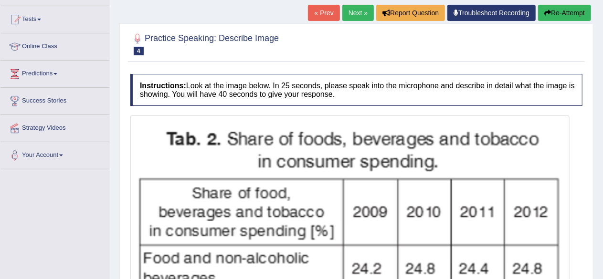
click at [349, 15] on link "Next »" at bounding box center [358, 13] width 32 height 16
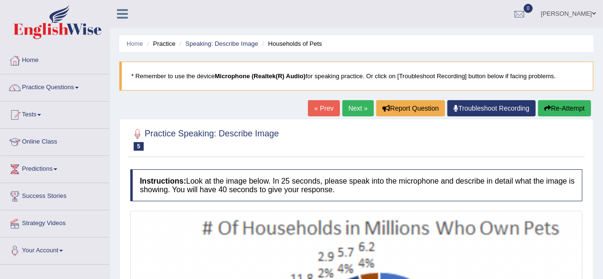
click at [345, 105] on link "Next »" at bounding box center [358, 108] width 32 height 16
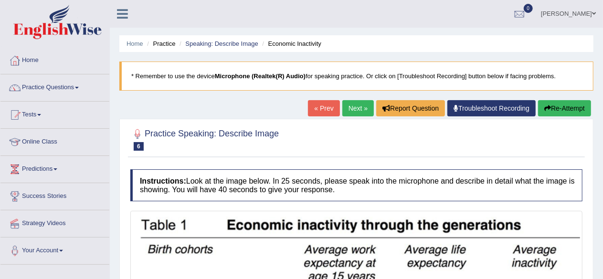
drag, startPoint x: 364, startPoint y: 107, endPoint x: 365, endPoint y: 103, distance: 5.0
click at [364, 107] on link "Next »" at bounding box center [358, 108] width 32 height 16
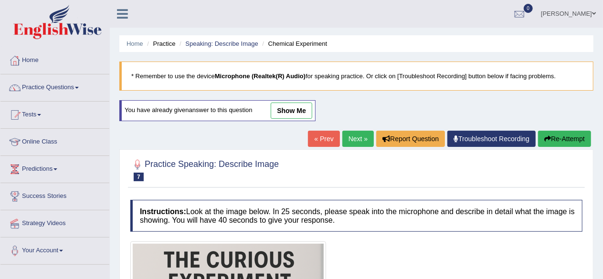
click at [351, 139] on link "Next »" at bounding box center [358, 139] width 32 height 16
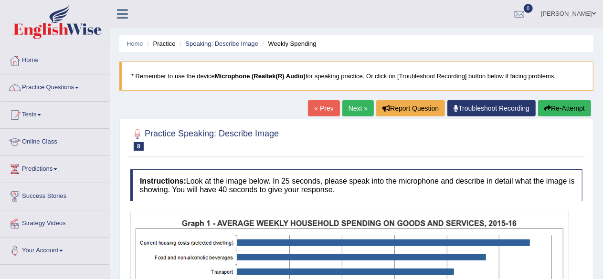
click at [350, 106] on link "Next »" at bounding box center [358, 108] width 32 height 16
click at [351, 106] on link "Next »" at bounding box center [358, 108] width 32 height 16
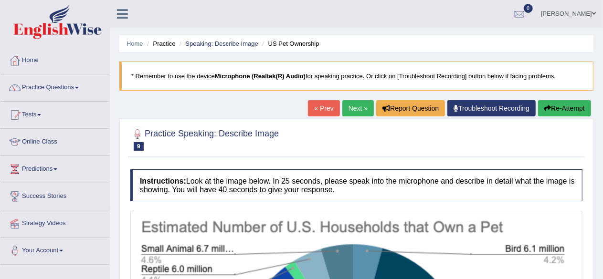
click at [350, 105] on link "Next »" at bounding box center [358, 108] width 32 height 16
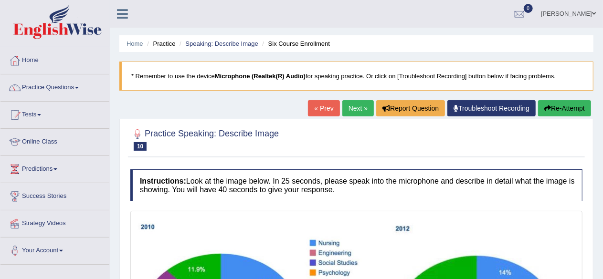
click at [352, 106] on link "Next »" at bounding box center [358, 108] width 32 height 16
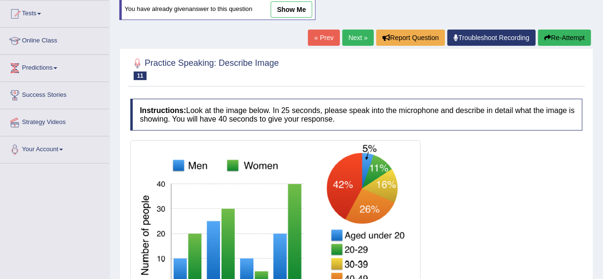
scroll to position [48, 0]
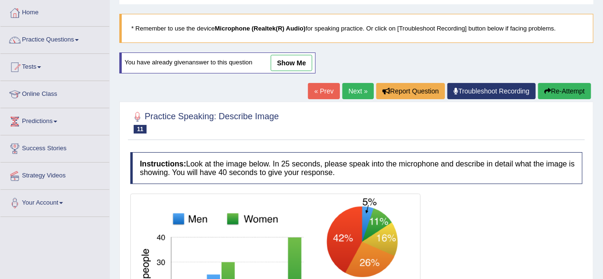
click at [328, 93] on link "« Prev" at bounding box center [324, 91] width 32 height 16
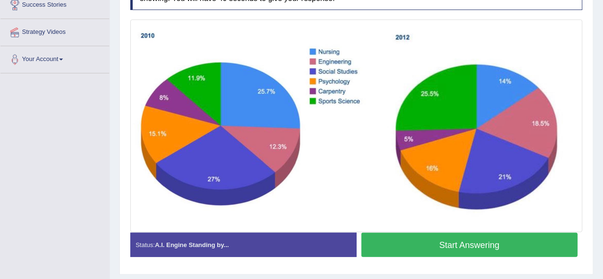
scroll to position [222, 0]
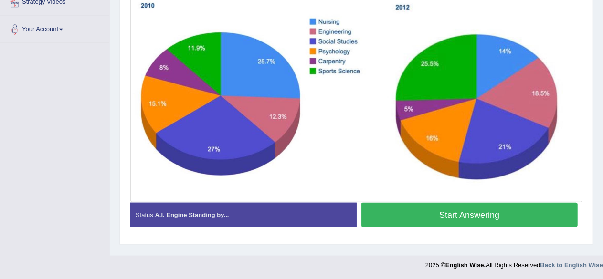
click at [492, 214] on button "Start Answering" at bounding box center [470, 215] width 217 height 24
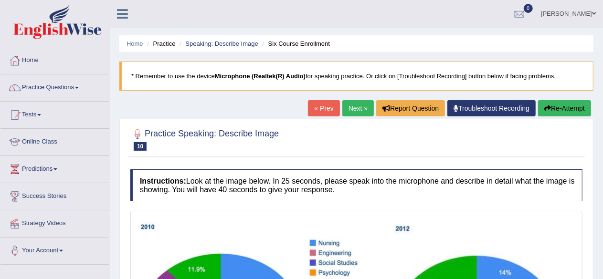
click at [357, 108] on link "Next »" at bounding box center [358, 108] width 32 height 16
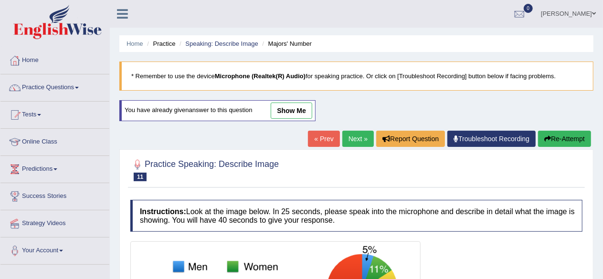
click at [327, 138] on link "« Prev" at bounding box center [324, 139] width 32 height 16
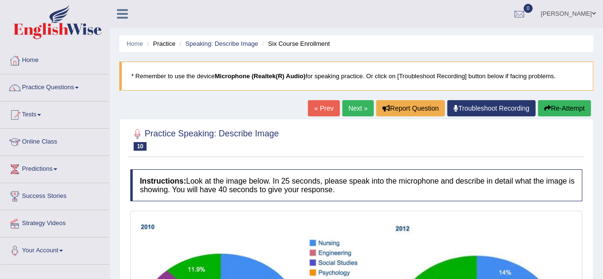
click at [577, 104] on button "Re-Attempt" at bounding box center [564, 108] width 53 height 16
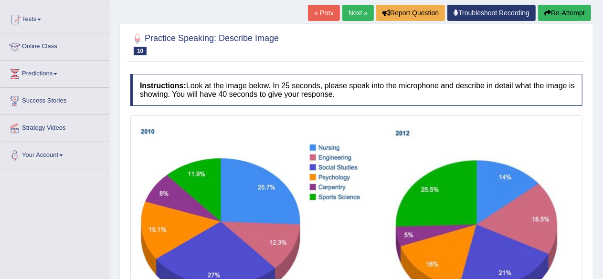
scroll to position [222, 0]
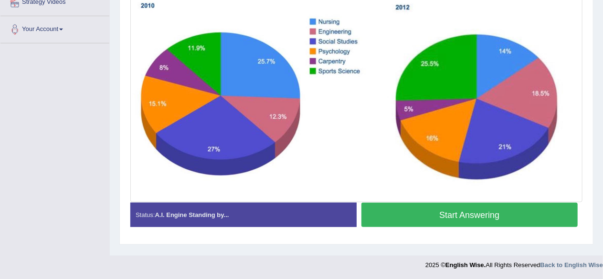
click at [457, 212] on button "Start Answering" at bounding box center [470, 215] width 217 height 24
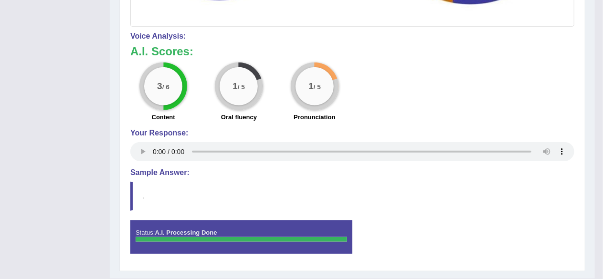
scroll to position [415, 0]
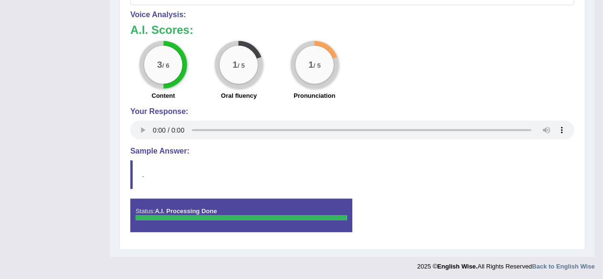
click at [164, 167] on blockquote "." at bounding box center [352, 174] width 444 height 29
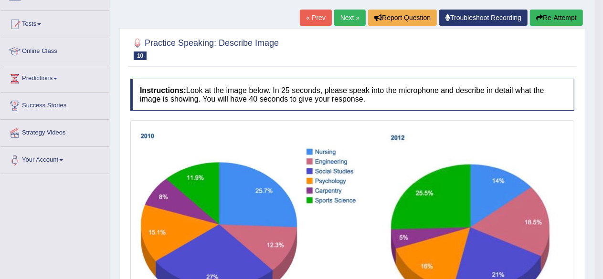
scroll to position [90, 0]
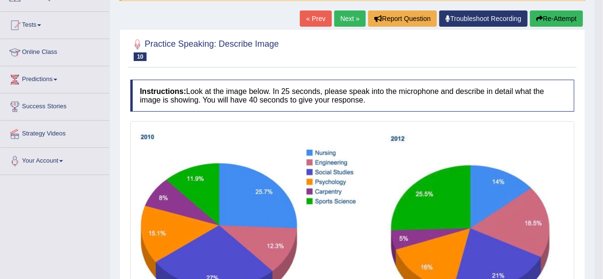
click at [568, 12] on button "Re-Attempt" at bounding box center [556, 19] width 53 height 16
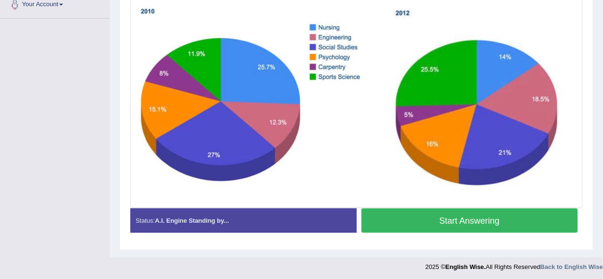
click at [525, 213] on button "Start Answering" at bounding box center [470, 221] width 217 height 24
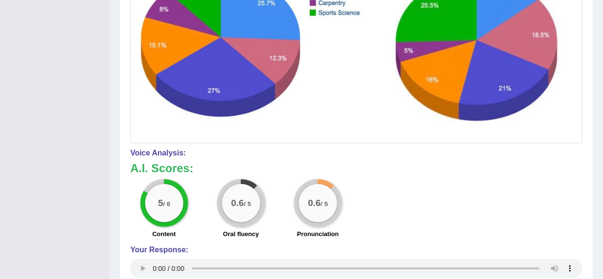
scroll to position [287, 0]
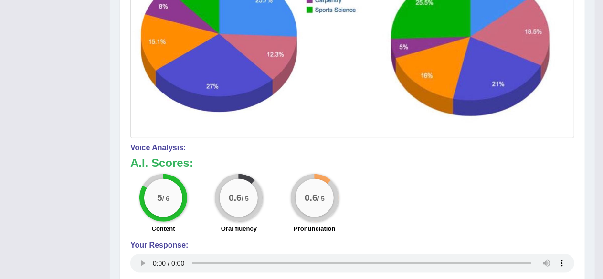
click at [570, 174] on div "5 / 6 Content 0.6 / 5 Oral fluency 0.6 / 5 Pronunciation" at bounding box center [353, 205] width 454 height 62
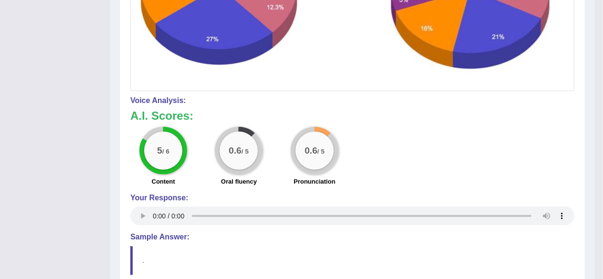
scroll to position [333, 0]
click at [506, 237] on h4 "Sample Answer:" at bounding box center [352, 238] width 444 height 9
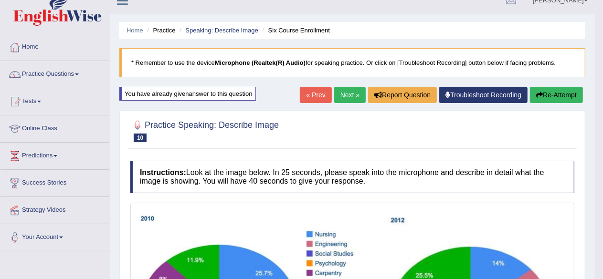
scroll to position [0, 0]
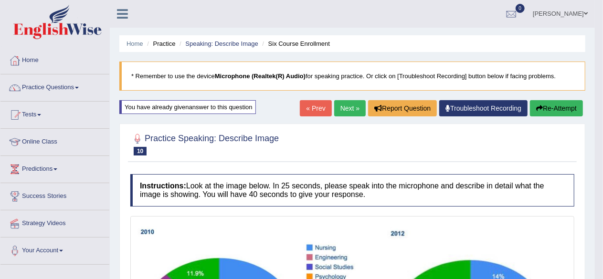
click at [353, 103] on link "Next »" at bounding box center [350, 108] width 32 height 16
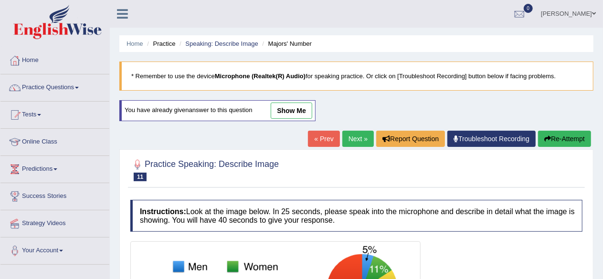
drag, startPoint x: 317, startPoint y: 171, endPoint x: 135, endPoint y: 99, distance: 196.4
click at [135, 99] on div "Home Practice Speaking: Describe Image Majors' Number * Remember to use the dev…" at bounding box center [356, 239] width 493 height 478
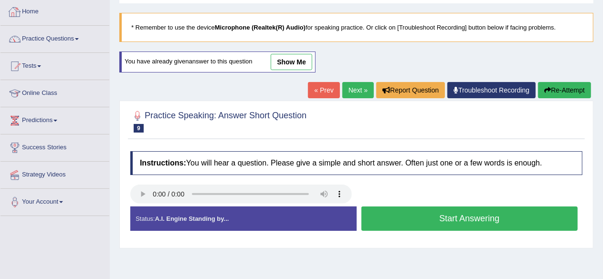
scroll to position [53, 0]
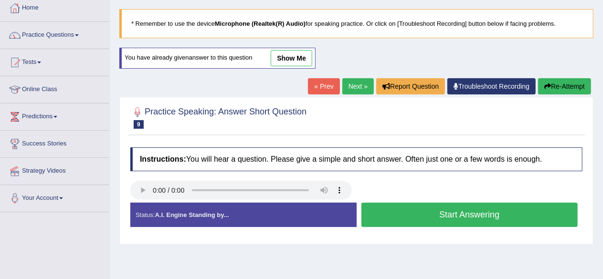
click at [69, 34] on link "Practice Questions" at bounding box center [54, 34] width 109 height 24
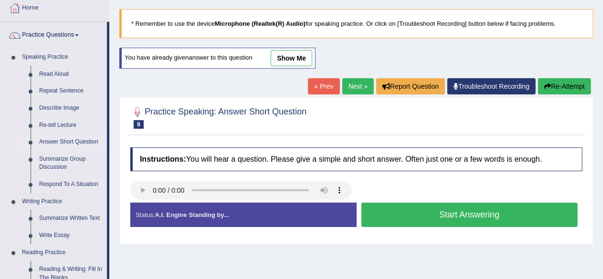
click at [80, 139] on link "Answer Short Question" at bounding box center [71, 142] width 72 height 17
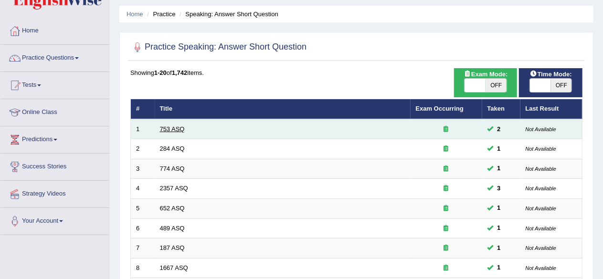
click at [165, 126] on link "753 ASQ" at bounding box center [172, 129] width 25 height 7
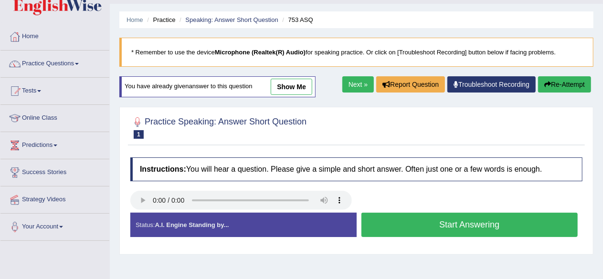
scroll to position [21, 0]
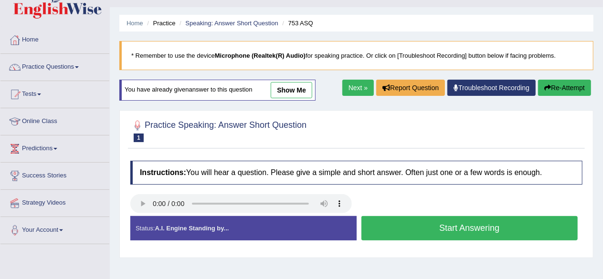
click at [134, 164] on h4 "Instructions: You will hear a question. Please give a simple and short answer. …" at bounding box center [356, 173] width 452 height 24
click at [21, 61] on div at bounding box center [15, 67] width 14 height 14
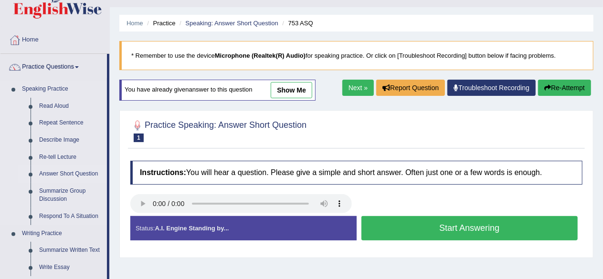
click at [43, 171] on link "Answer Short Question" at bounding box center [71, 174] width 72 height 17
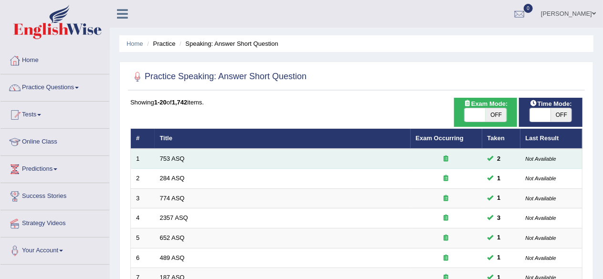
click at [492, 158] on span at bounding box center [491, 158] width 6 height 6
click at [550, 160] on small "Not Available" at bounding box center [541, 159] width 31 height 6
click at [503, 161] on span "2" at bounding box center [499, 159] width 11 height 10
click at [490, 159] on span at bounding box center [491, 158] width 6 height 6
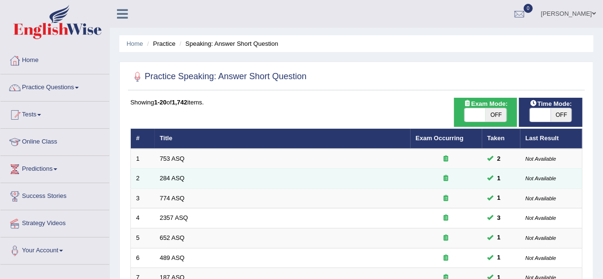
click at [481, 169] on td at bounding box center [447, 179] width 72 height 20
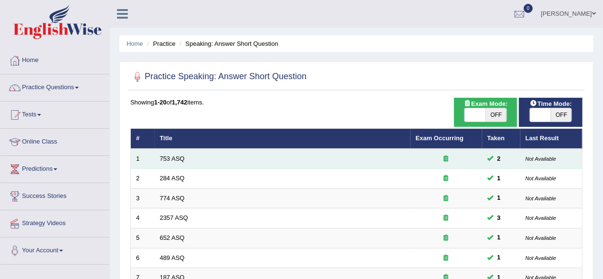
click at [429, 161] on div at bounding box center [446, 159] width 61 height 9
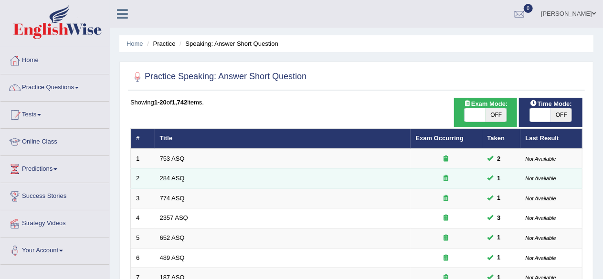
click at [411, 175] on td at bounding box center [447, 179] width 72 height 20
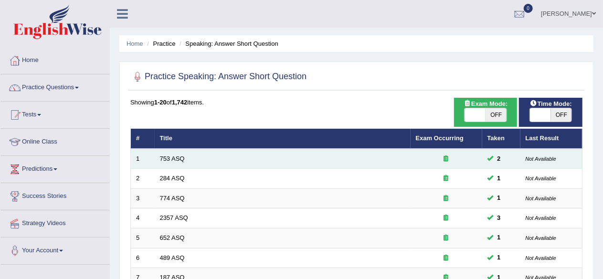
click at [396, 165] on td "753 ASQ" at bounding box center [283, 159] width 256 height 20
click at [550, 167] on td "Not Available" at bounding box center [552, 159] width 62 height 20
click at [553, 160] on small "Not Available" at bounding box center [541, 159] width 31 height 6
click at [409, 162] on td "753 ASQ" at bounding box center [283, 159] width 256 height 20
click at [409, 160] on td "753 ASQ" at bounding box center [283, 159] width 256 height 20
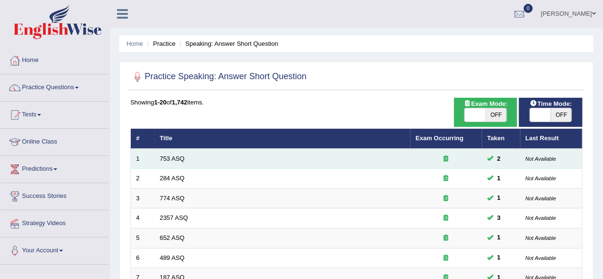
click at [418, 160] on div at bounding box center [446, 159] width 61 height 9
click at [367, 162] on td "753 ASQ" at bounding box center [283, 159] width 256 height 20
click at [362, 162] on td "753 ASQ" at bounding box center [283, 159] width 256 height 20
click at [363, 162] on td "753 ASQ" at bounding box center [283, 159] width 256 height 20
click at [369, 159] on td "753 ASQ" at bounding box center [283, 159] width 256 height 20
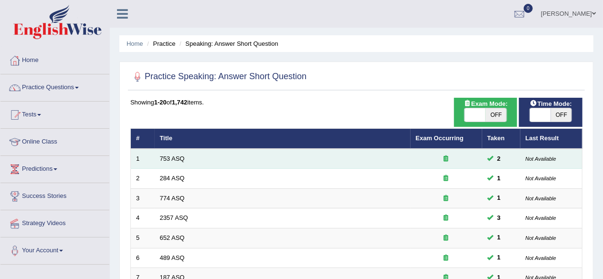
click at [370, 168] on td "753 ASQ" at bounding box center [283, 159] width 256 height 20
click at [157, 156] on td "753 ASQ" at bounding box center [283, 159] width 256 height 20
click at [214, 155] on td "753 ASQ" at bounding box center [283, 159] width 256 height 20
click at [212, 156] on td "753 ASQ" at bounding box center [283, 159] width 256 height 20
click at [211, 155] on td "753 ASQ" at bounding box center [283, 159] width 256 height 20
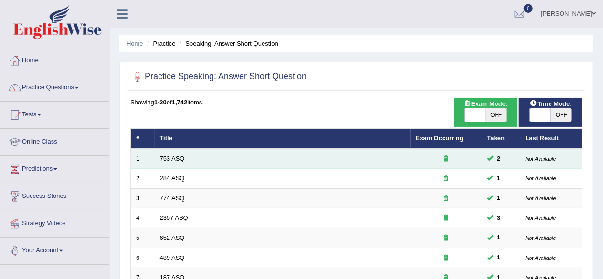
click at [212, 149] on td "753 ASQ" at bounding box center [283, 159] width 256 height 20
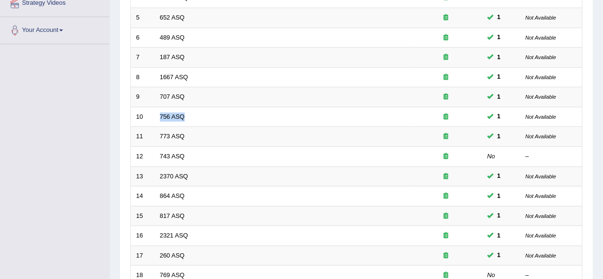
scroll to position [245, 0]
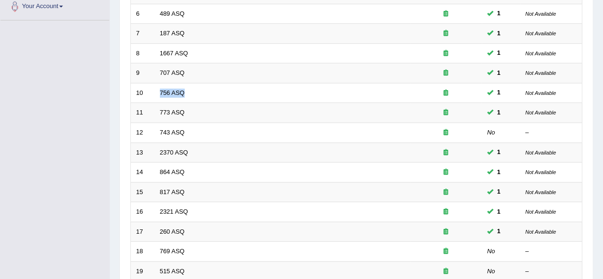
click at [212, 149] on tbody "1 753 ASQ 2 Not Available 2 284 ASQ 1 Not Available 3 774 ASQ 1 Not Available 4…" at bounding box center [357, 102] width 452 height 397
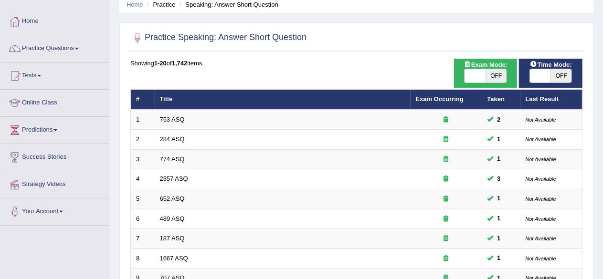
scroll to position [0, 0]
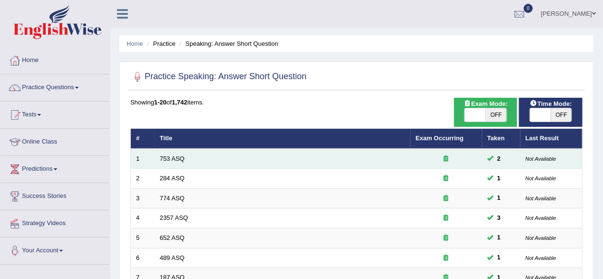
click at [200, 156] on td "753 ASQ" at bounding box center [283, 159] width 256 height 20
click at [200, 154] on td "753 ASQ" at bounding box center [283, 159] width 256 height 20
click at [201, 153] on td "753 ASQ" at bounding box center [283, 159] width 256 height 20
click at [203, 151] on td "753 ASQ" at bounding box center [283, 159] width 256 height 20
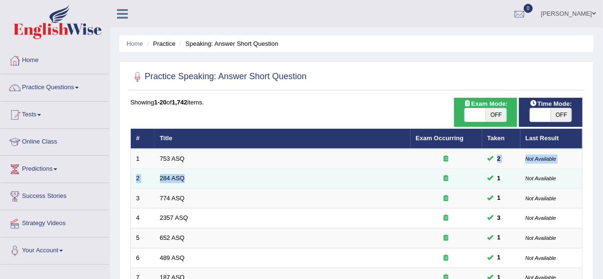
drag, startPoint x: 211, startPoint y: 161, endPoint x: 230, endPoint y: 171, distance: 21.8
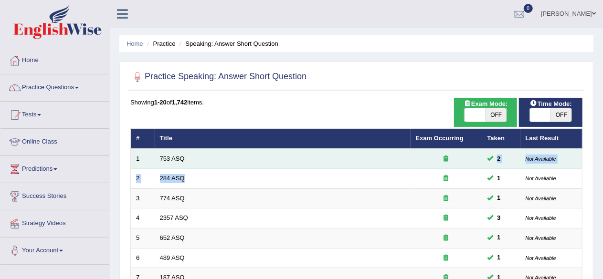
click at [241, 159] on td "753 ASQ" at bounding box center [283, 159] width 256 height 20
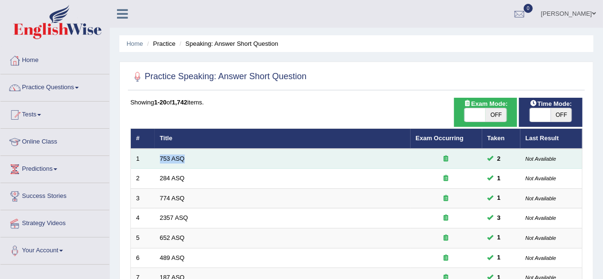
click at [241, 159] on td "753 ASQ" at bounding box center [283, 159] width 256 height 20
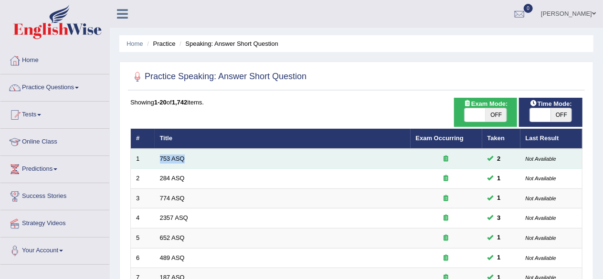
click at [241, 159] on td "753 ASQ" at bounding box center [283, 159] width 256 height 20
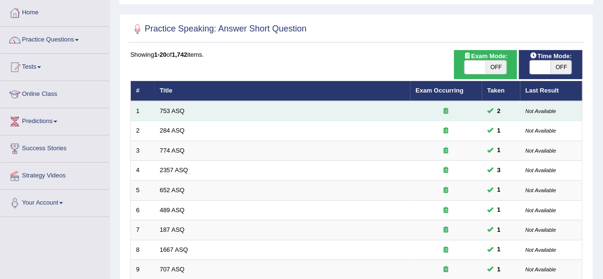
scroll to position [334, 0]
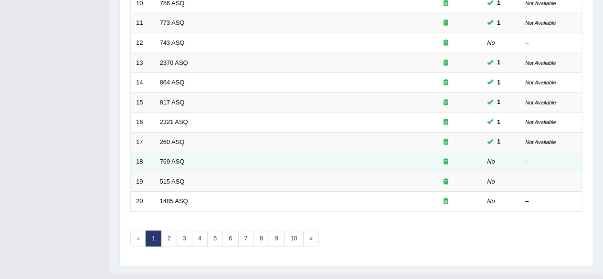
click at [248, 166] on td "769 ASQ" at bounding box center [283, 162] width 256 height 20
click at [248, 168] on td "769 ASQ" at bounding box center [283, 162] width 256 height 20
click at [249, 168] on tbody "1 753 ASQ 2 Not Available 2 284 ASQ 1 Not Available 3 774 ASQ 1 Not Available 4…" at bounding box center [357, 13] width 452 height 397
click at [249, 161] on td "769 ASQ" at bounding box center [283, 162] width 256 height 20
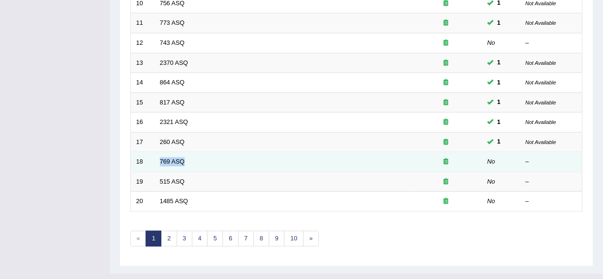
click at [249, 161] on td "769 ASQ" at bounding box center [283, 162] width 256 height 20
click at [557, 162] on div "–" at bounding box center [552, 162] width 52 height 9
click at [551, 161] on div "–" at bounding box center [552, 162] width 52 height 9
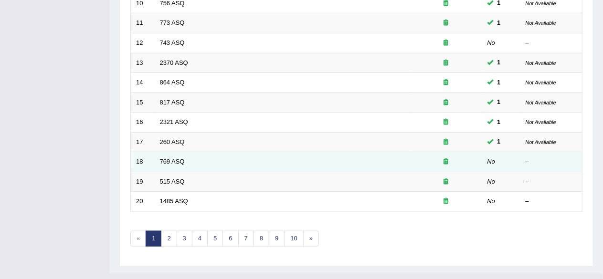
click at [551, 161] on div "–" at bounding box center [552, 162] width 52 height 9
click at [550, 159] on div "–" at bounding box center [552, 162] width 52 height 9
click at [551, 160] on div "–" at bounding box center [552, 162] width 52 height 9
click at [556, 160] on div "–" at bounding box center [552, 162] width 52 height 9
click at [558, 159] on div "–" at bounding box center [552, 162] width 52 height 9
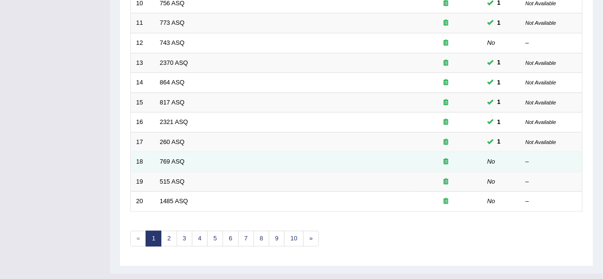
click at [556, 162] on div "–" at bounding box center [552, 162] width 52 height 9
click at [559, 160] on div "–" at bounding box center [552, 162] width 52 height 9
click at [492, 161] on em "No" at bounding box center [492, 161] width 8 height 7
click at [492, 160] on em "No" at bounding box center [492, 161] width 8 height 7
click at [492, 161] on em "No" at bounding box center [492, 161] width 8 height 7
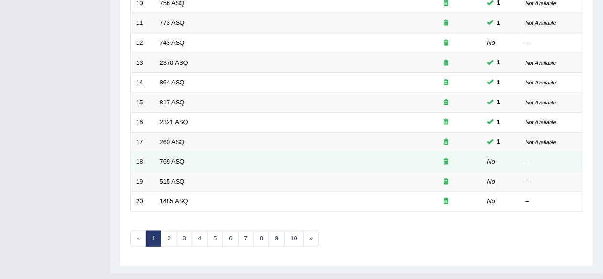
click at [494, 160] on em "No" at bounding box center [492, 161] width 8 height 7
click at [495, 158] on em "No" at bounding box center [492, 161] width 8 height 7
click at [492, 160] on em "No" at bounding box center [492, 161] width 8 height 7
click at [494, 160] on em "No" at bounding box center [492, 161] width 8 height 7
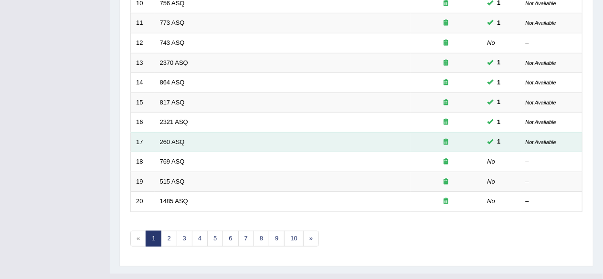
click at [492, 139] on span at bounding box center [491, 142] width 6 height 6
click at [499, 139] on span "1" at bounding box center [499, 142] width 11 height 10
click at [499, 143] on span "1" at bounding box center [499, 142] width 11 height 10
click at [497, 144] on td "1" at bounding box center [501, 142] width 38 height 20
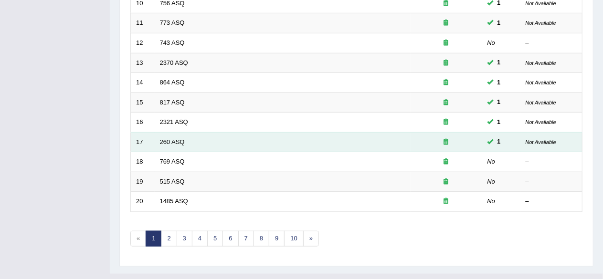
click at [497, 142] on span "1" at bounding box center [499, 142] width 11 height 10
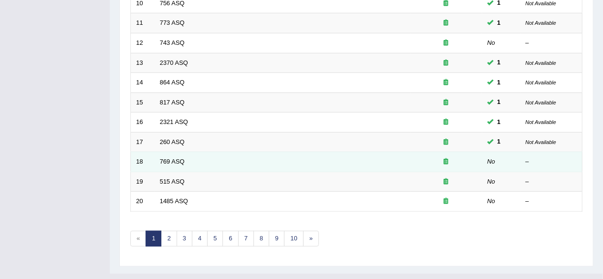
click at [495, 152] on td "No" at bounding box center [501, 162] width 38 height 20
click at [492, 158] on em "No" at bounding box center [492, 161] width 8 height 7
click at [490, 158] on em "No" at bounding box center [492, 161] width 8 height 7
click at [483, 164] on td "No" at bounding box center [501, 162] width 38 height 20
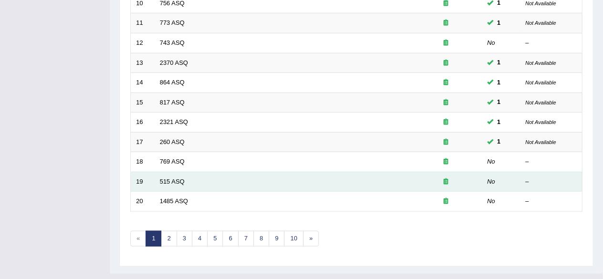
click at [474, 178] on div at bounding box center [446, 182] width 61 height 9
click at [475, 178] on div at bounding box center [446, 182] width 61 height 9
click at [471, 181] on div at bounding box center [446, 182] width 61 height 9
click at [474, 178] on div at bounding box center [446, 182] width 61 height 9
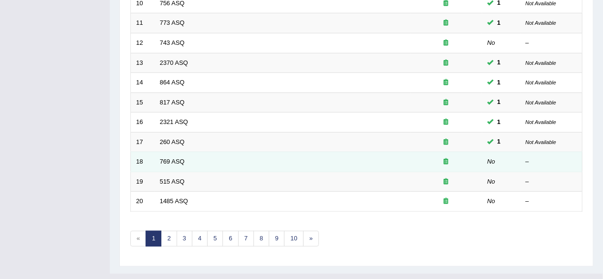
click at [481, 159] on td at bounding box center [447, 162] width 72 height 20
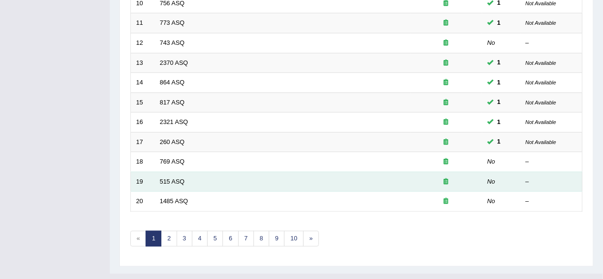
click at [474, 178] on div at bounding box center [446, 182] width 61 height 9
click at [476, 178] on div at bounding box center [446, 182] width 61 height 9
click at [477, 178] on div at bounding box center [446, 182] width 61 height 9
click at [475, 178] on div at bounding box center [446, 182] width 61 height 9
click at [477, 178] on div at bounding box center [446, 182] width 61 height 9
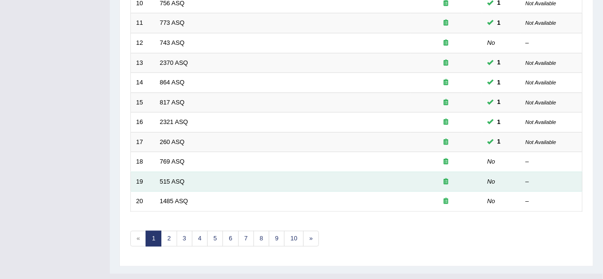
click at [484, 172] on td "No" at bounding box center [501, 182] width 38 height 20
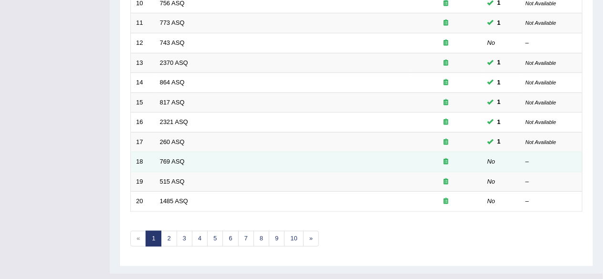
click at [488, 161] on em "No" at bounding box center [492, 161] width 8 height 7
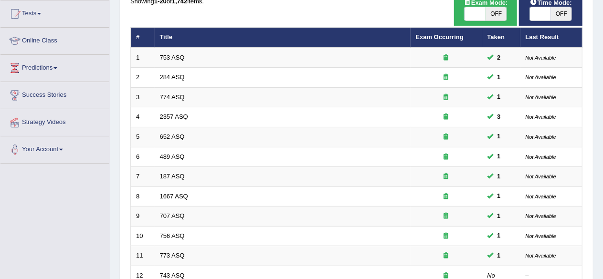
scroll to position [0, 0]
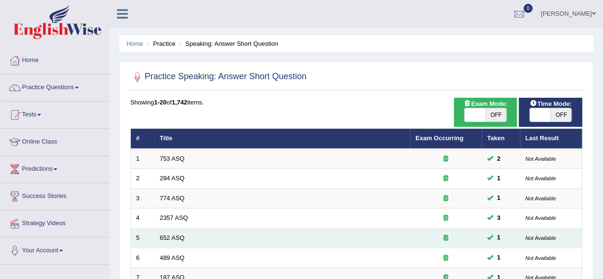
click at [518, 229] on td "1" at bounding box center [501, 239] width 38 height 20
click at [519, 232] on td "1" at bounding box center [501, 239] width 38 height 20
click at [520, 230] on td "1" at bounding box center [501, 239] width 38 height 20
click at [520, 237] on td "1" at bounding box center [501, 239] width 38 height 20
click at [521, 237] on td "Not Available" at bounding box center [552, 239] width 62 height 20
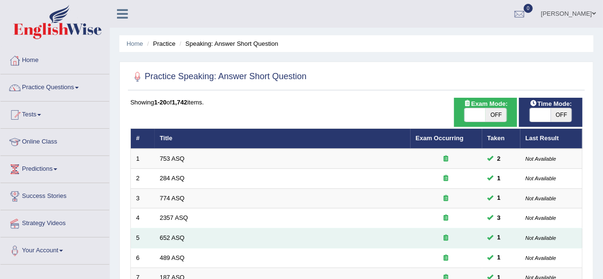
click at [519, 244] on td "1" at bounding box center [501, 239] width 38 height 20
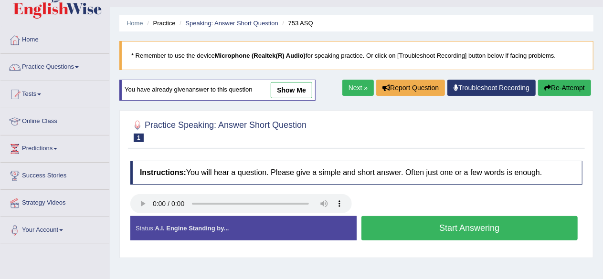
click at [375, 129] on div at bounding box center [356, 130] width 452 height 29
click at [374, 121] on div at bounding box center [356, 130] width 452 height 29
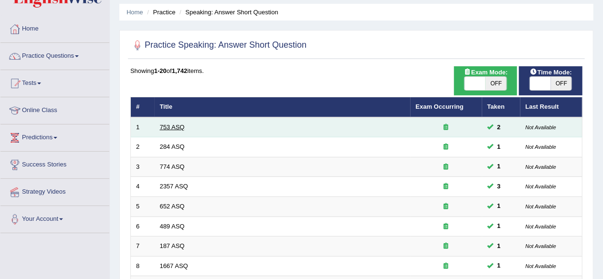
click at [173, 126] on link "753 ASQ" at bounding box center [172, 127] width 25 height 7
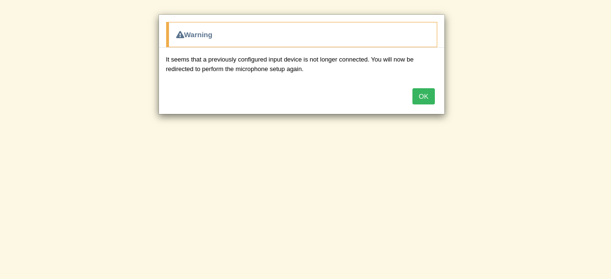
click at [434, 101] on button "OK" at bounding box center [424, 96] width 22 height 16
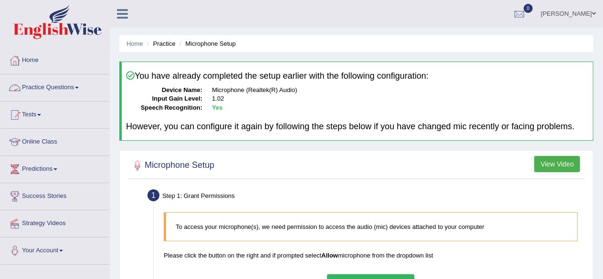
click at [55, 88] on link "Practice Questions" at bounding box center [54, 87] width 109 height 24
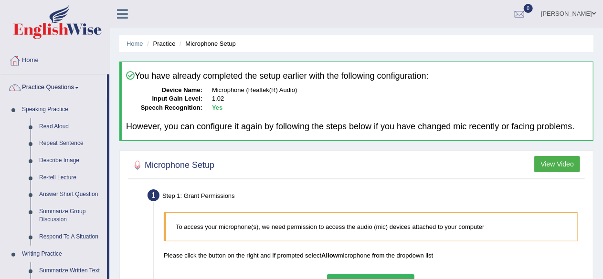
scroll to position [245, 0]
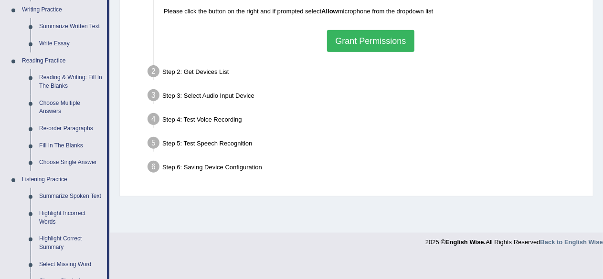
click at [369, 43] on button "Grant Permissions" at bounding box center [370, 41] width 87 height 22
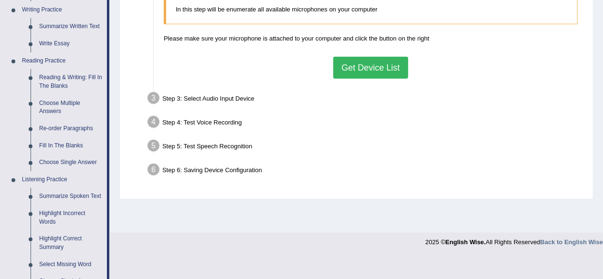
click at [362, 71] on button "Get Device List" at bounding box center [370, 68] width 75 height 22
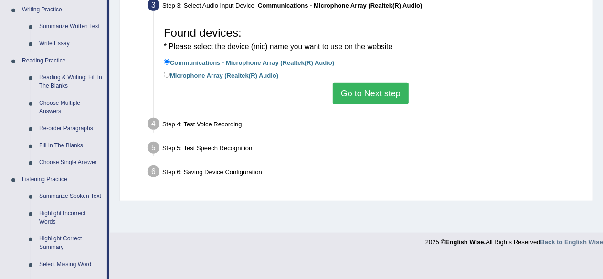
click at [360, 92] on button "Go to Next step" at bounding box center [371, 94] width 76 height 22
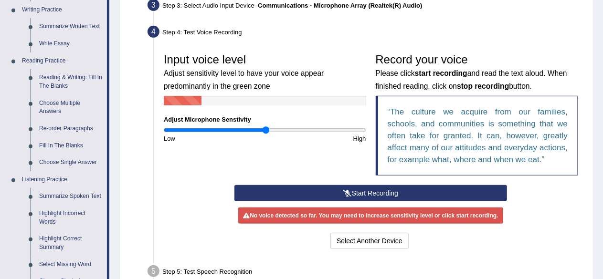
click at [337, 191] on button "Start Recording" at bounding box center [371, 193] width 273 height 16
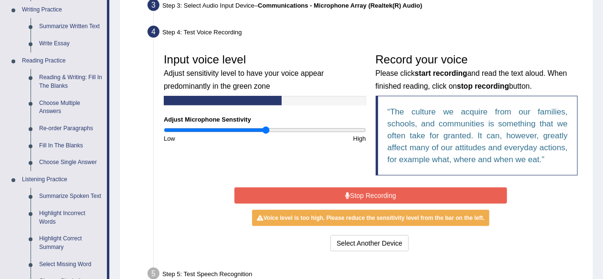
click at [336, 194] on button "Stop Recording" at bounding box center [371, 196] width 273 height 16
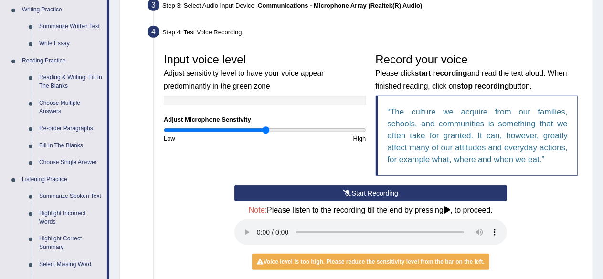
click at [597, 261] on div "Home Practice Microphone Setup You have already completed the setup earlier wit…" at bounding box center [356, 66] width 493 height 623
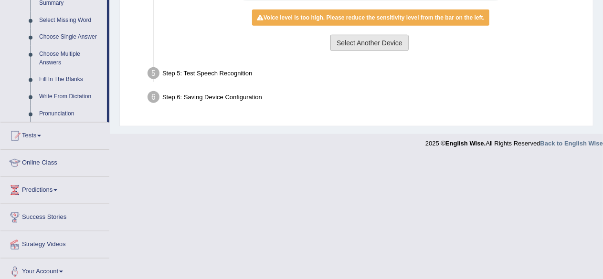
click at [365, 42] on button "Select Another Device" at bounding box center [370, 43] width 78 height 16
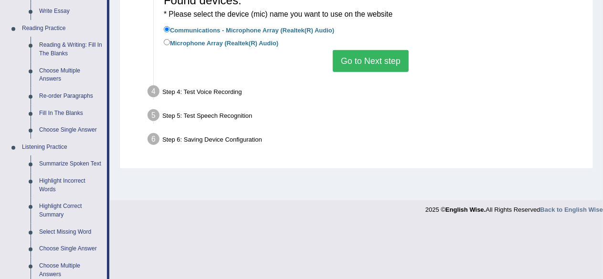
scroll to position [292, 0]
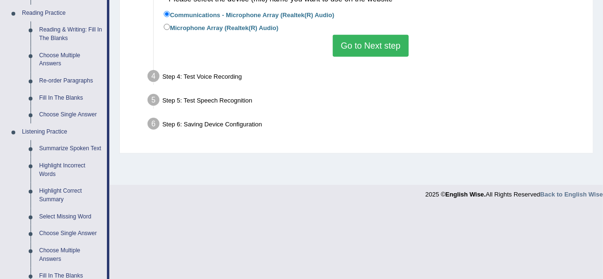
drag, startPoint x: 165, startPoint y: 73, endPoint x: 167, endPoint y: 60, distance: 13.0
drag, startPoint x: 167, startPoint y: 60, endPoint x: 171, endPoint y: 27, distance: 32.7
drag, startPoint x: 171, startPoint y: 27, endPoint x: 165, endPoint y: 25, distance: 5.6
click at [165, 25] on input "Microphone Array (Realtek(R) Audio)" at bounding box center [167, 27] width 6 height 6
radio input "true"
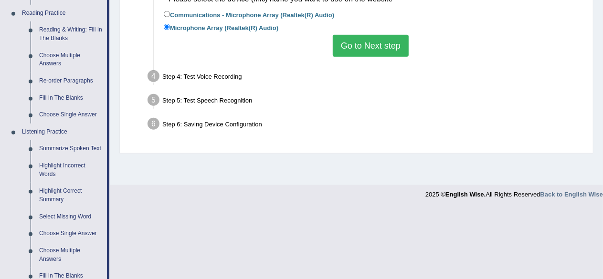
click at [372, 49] on button "Go to Next step" at bounding box center [371, 46] width 76 height 22
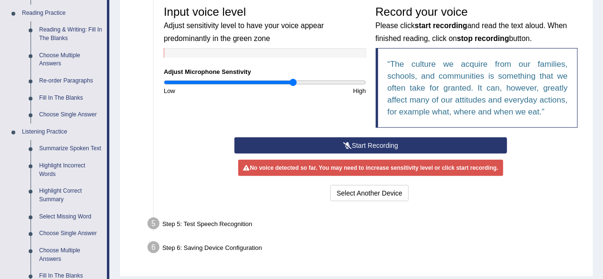
drag, startPoint x: 334, startPoint y: 169, endPoint x: 293, endPoint y: 96, distance: 83.0
click at [293, 86] on input "range" at bounding box center [265, 83] width 203 height 8
click at [290, 102] on div "Input voice level Adjust sensitivity level to have your voice appear predominan…" at bounding box center [371, 69] width 424 height 137
type input "1.54"
click at [316, 83] on input "range" at bounding box center [265, 83] width 203 height 8
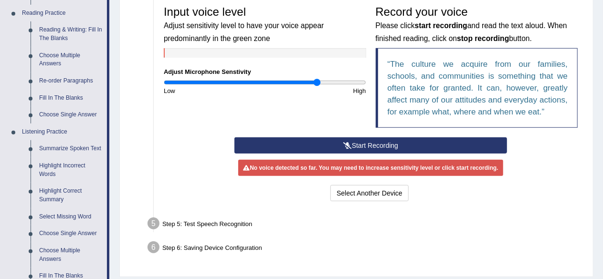
click at [343, 146] on icon at bounding box center [347, 145] width 9 height 7
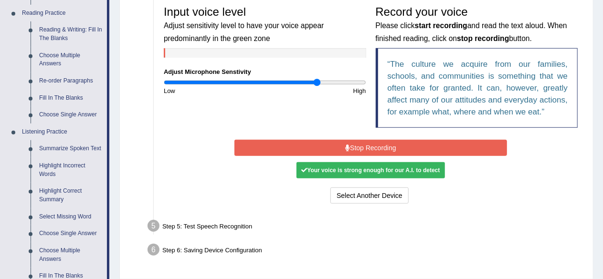
click at [386, 146] on button "Stop Recording" at bounding box center [371, 148] width 273 height 16
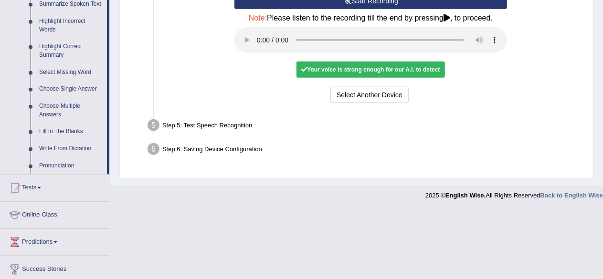
scroll to position [489, 0]
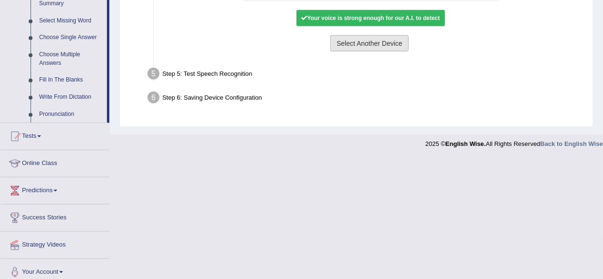
click at [355, 43] on button "Select Another Device" at bounding box center [370, 43] width 78 height 16
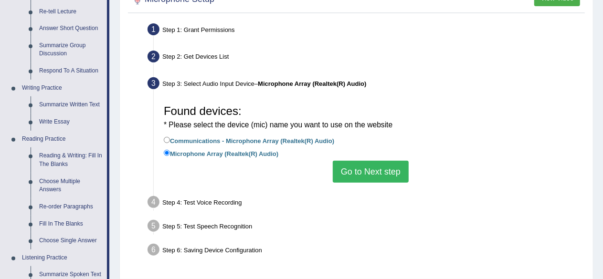
scroll to position [208, 0]
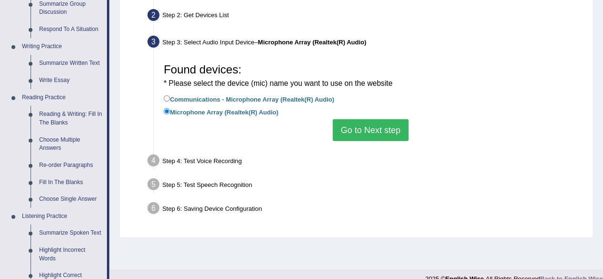
click at [379, 128] on button "Go to Next step" at bounding box center [371, 130] width 76 height 22
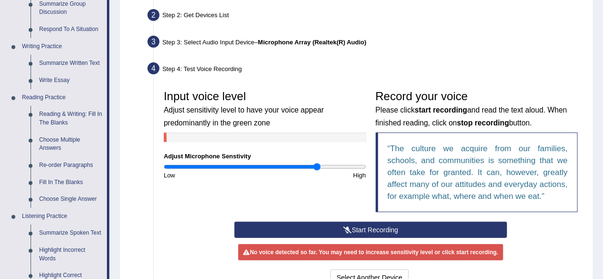
click at [364, 229] on button "Start Recording" at bounding box center [371, 230] width 273 height 16
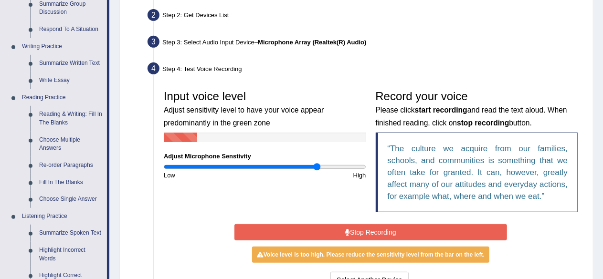
click at [369, 228] on button "Stop Recording" at bounding box center [371, 233] width 273 height 16
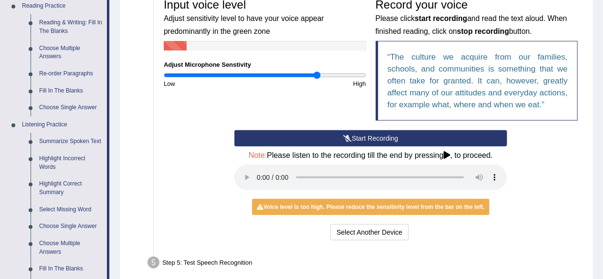
scroll to position [303, 0]
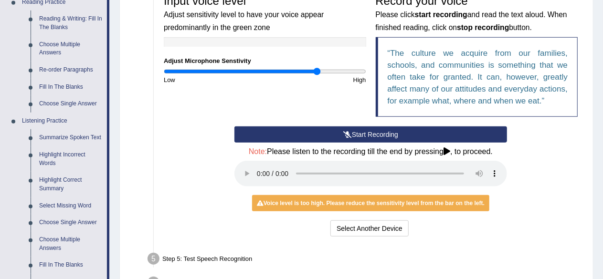
click at [368, 132] on button "Start Recording" at bounding box center [371, 135] width 273 height 16
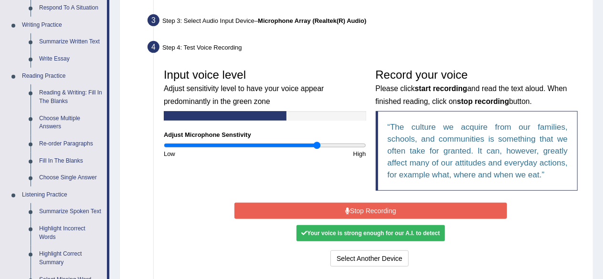
scroll to position [112, 0]
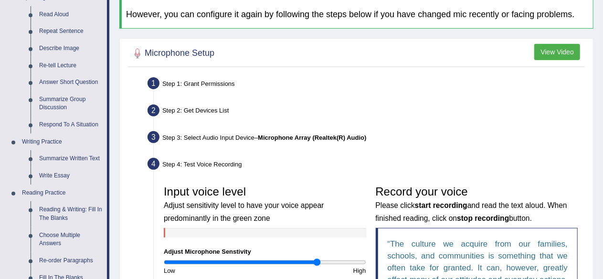
click at [558, 49] on button "View Video" at bounding box center [558, 52] width 46 height 16
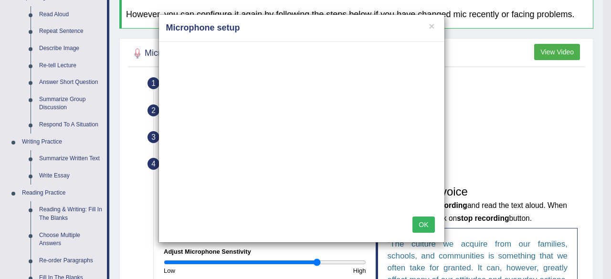
click at [428, 222] on button "OK" at bounding box center [424, 225] width 22 height 16
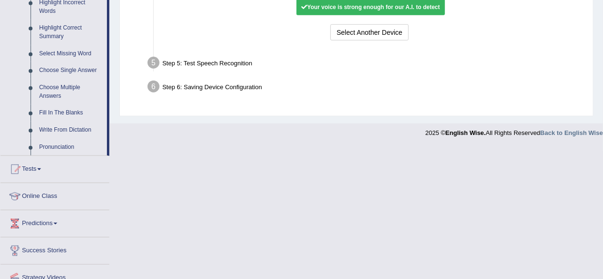
scroll to position [303, 0]
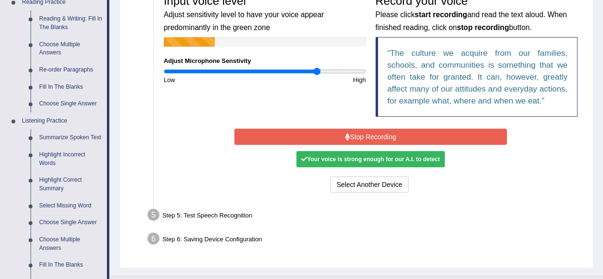
click at [352, 141] on button "Stop Recording" at bounding box center [371, 137] width 273 height 16
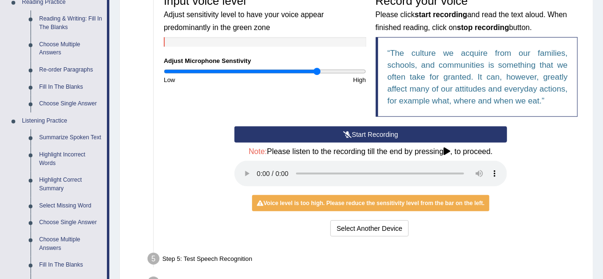
click at [378, 132] on button "Start Recording" at bounding box center [371, 135] width 273 height 16
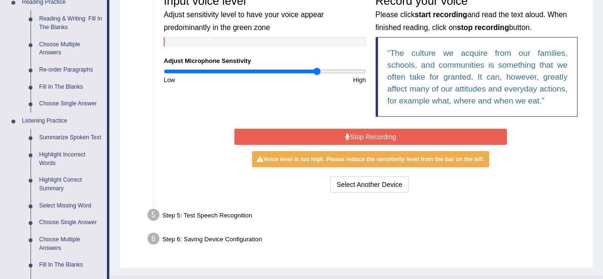
click at [373, 137] on button "Stop Recording" at bounding box center [371, 137] width 273 height 16
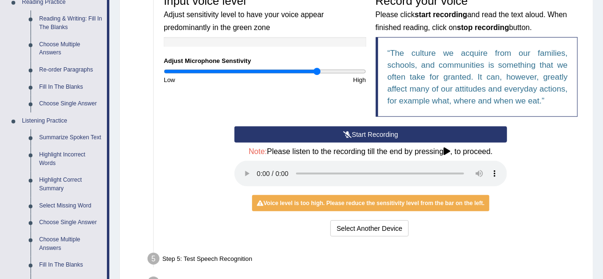
click at [330, 135] on button "Start Recording" at bounding box center [371, 135] width 273 height 16
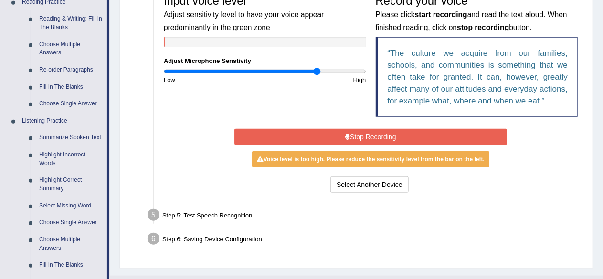
click at [379, 129] on button "Stop Recording" at bounding box center [371, 137] width 273 height 16
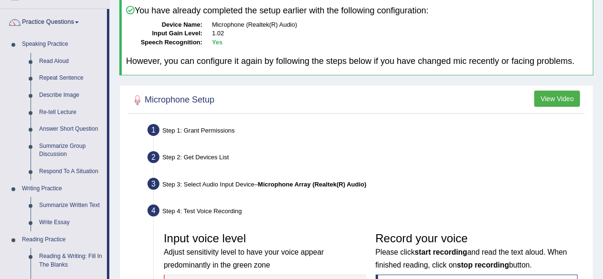
scroll to position [96, 0]
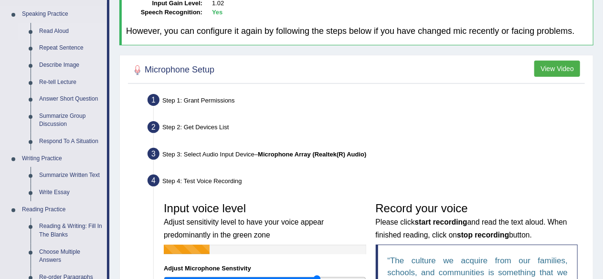
click at [53, 30] on link "Read Aloud" at bounding box center [71, 31] width 72 height 17
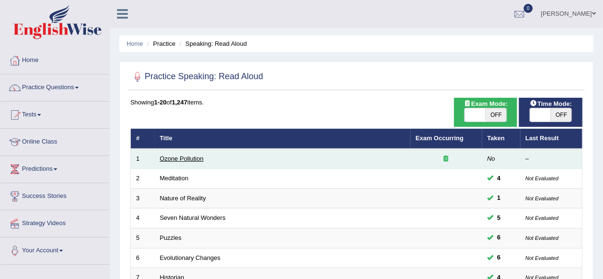
click at [181, 158] on link "Ozone Pollution" at bounding box center [182, 158] width 44 height 7
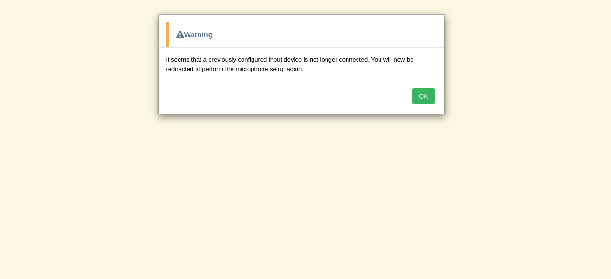
click at [431, 95] on button "OK" at bounding box center [424, 96] width 22 height 16
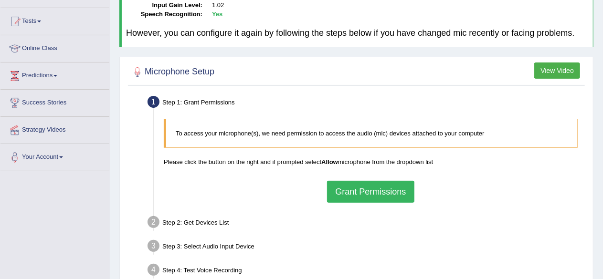
scroll to position [96, 0]
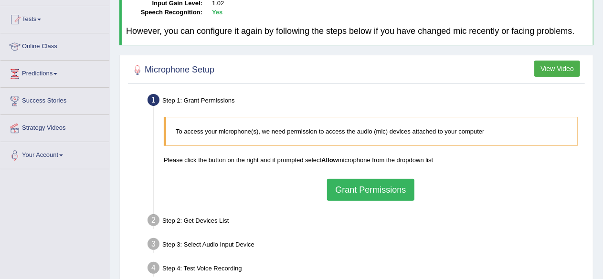
click at [354, 190] on button "Grant Permissions" at bounding box center [370, 190] width 87 height 22
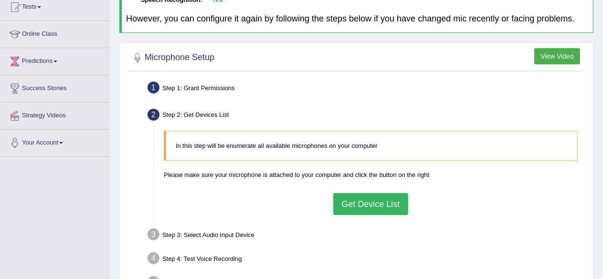
scroll to position [191, 0]
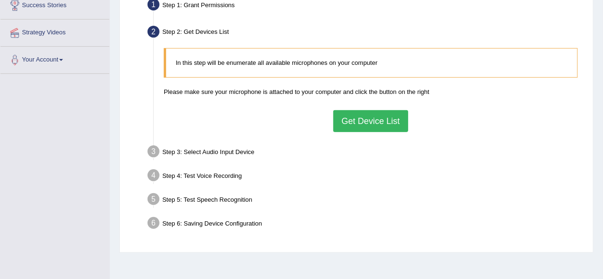
click at [354, 122] on button "Get Device List" at bounding box center [370, 121] width 75 height 22
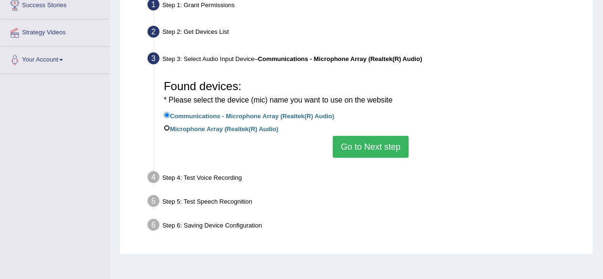
click at [167, 130] on input "Microphone Array (Realtek(R) Audio)" at bounding box center [167, 128] width 6 height 6
radio input "true"
click at [377, 151] on button "Go to Next step" at bounding box center [371, 147] width 76 height 22
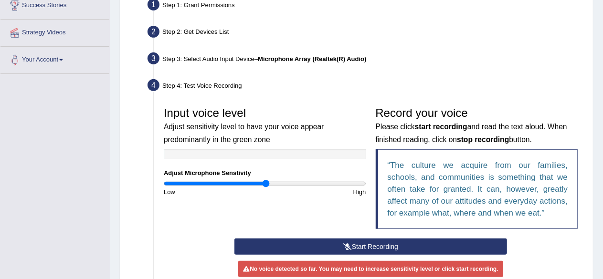
click at [398, 244] on button "Start Recording" at bounding box center [371, 247] width 273 height 16
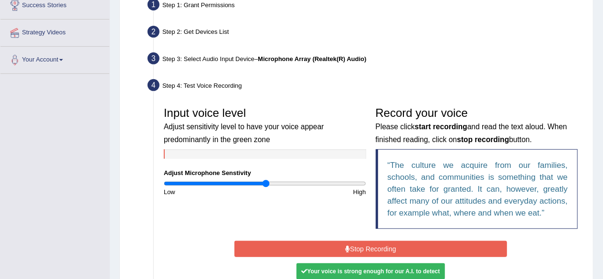
click at [431, 248] on button "Stop Recording" at bounding box center [371, 249] width 273 height 16
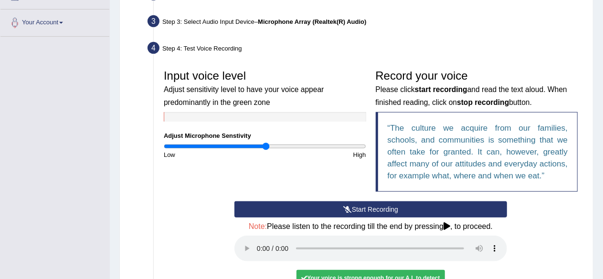
scroll to position [287, 0]
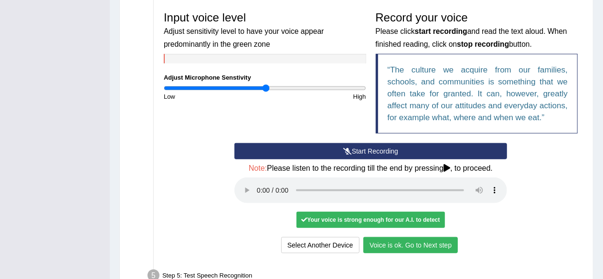
click at [403, 242] on button "Voice is ok. Go to Next step" at bounding box center [411, 245] width 95 height 16
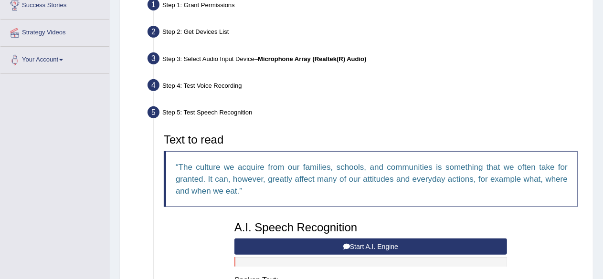
scroll to position [239, 0]
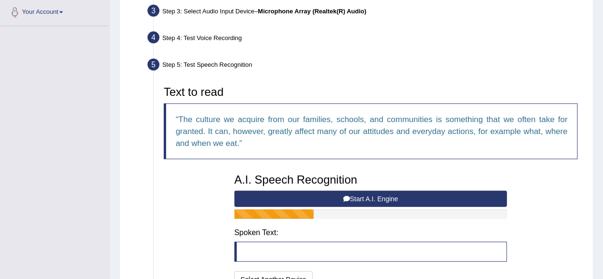
click at [255, 245] on blockquote at bounding box center [371, 252] width 273 height 20
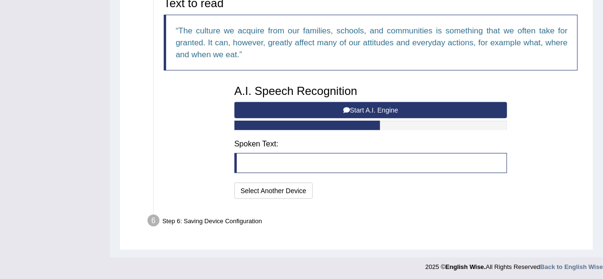
click at [395, 107] on button "Start A.I. Engine" at bounding box center [371, 110] width 273 height 16
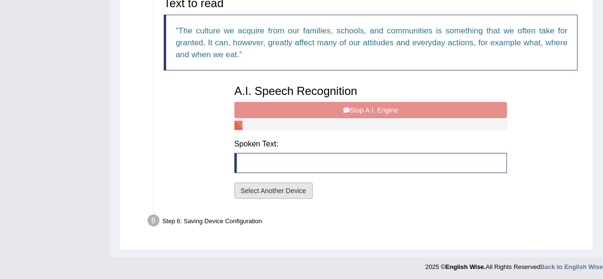
click at [286, 194] on button "Select Another Device" at bounding box center [274, 191] width 78 height 16
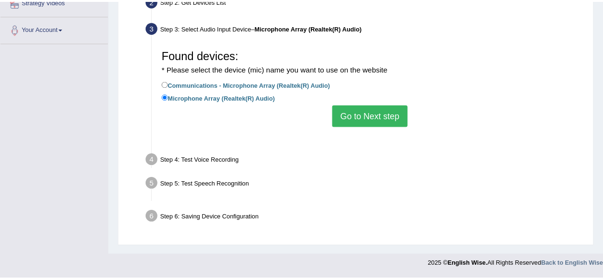
scroll to position [222, 0]
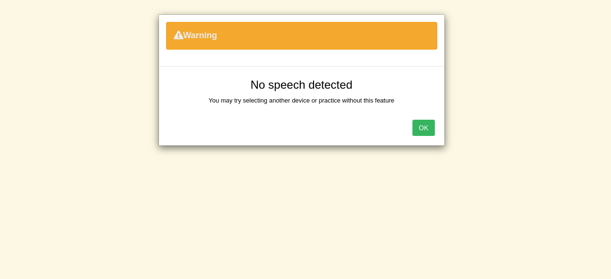
click at [425, 129] on button "OK" at bounding box center [424, 128] width 22 height 16
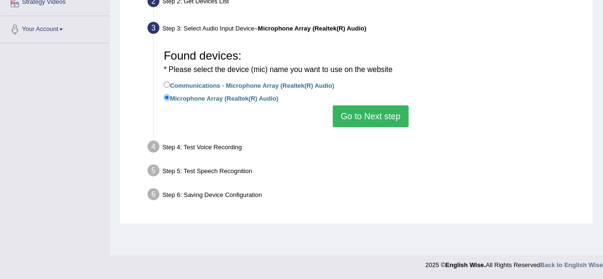
click at [348, 112] on button "Go to Next step" at bounding box center [371, 117] width 76 height 22
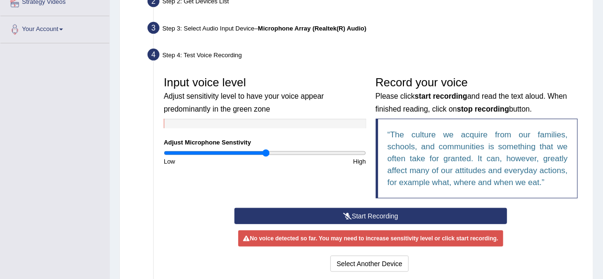
click at [374, 210] on button "Start Recording" at bounding box center [371, 216] width 273 height 16
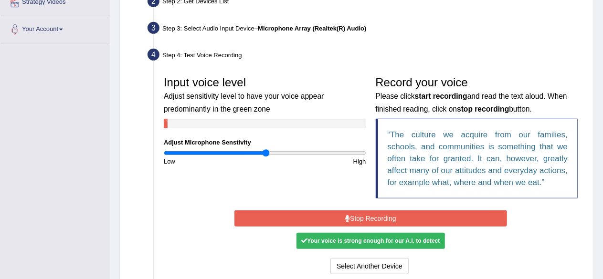
click at [359, 217] on button "Stop Recording" at bounding box center [371, 219] width 273 height 16
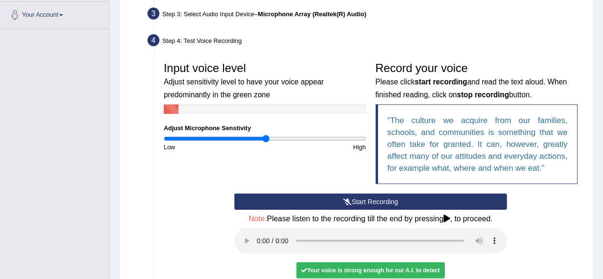
scroll to position [287, 0]
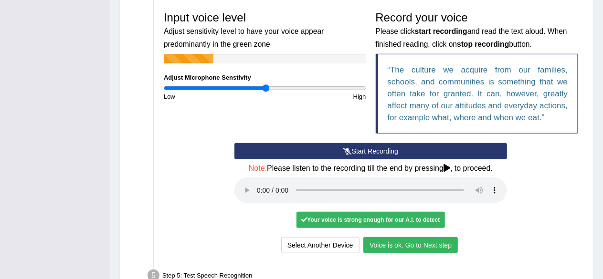
click at [447, 167] on icon at bounding box center [447, 168] width 7 height 8
click at [439, 248] on button "Voice is ok. Go to Next step" at bounding box center [411, 245] width 95 height 16
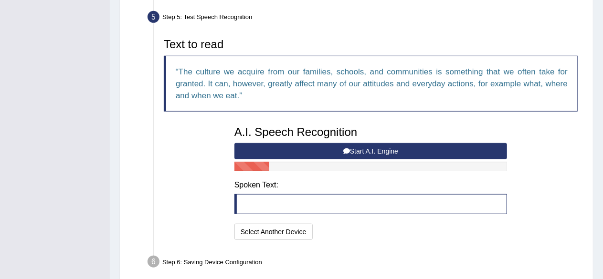
click at [387, 151] on button "Start A.I. Engine" at bounding box center [371, 151] width 273 height 16
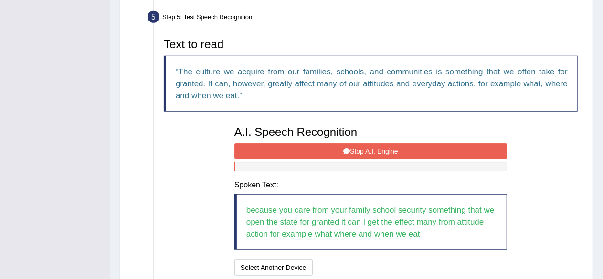
click at [393, 146] on button "Stop A.I. Engine" at bounding box center [371, 151] width 273 height 16
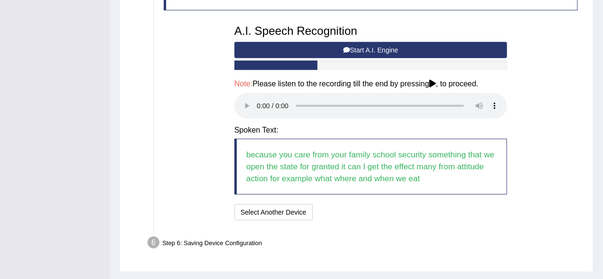
scroll to position [410, 0]
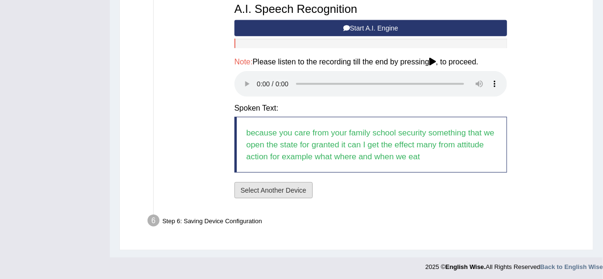
click at [292, 191] on button "Select Another Device" at bounding box center [274, 190] width 78 height 16
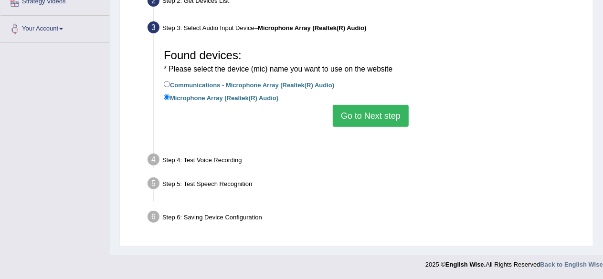
scroll to position [222, 0]
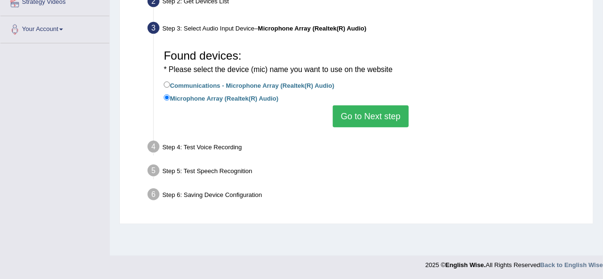
drag, startPoint x: 321, startPoint y: 148, endPoint x: 311, endPoint y: 151, distance: 10.1
drag, startPoint x: 311, startPoint y: 151, endPoint x: 297, endPoint y: 145, distance: 15.4
click at [297, 145] on div "Step 4: Test Voice Recording" at bounding box center [366, 148] width 446 height 21
click at [364, 116] on button "Go to Next step" at bounding box center [371, 117] width 76 height 22
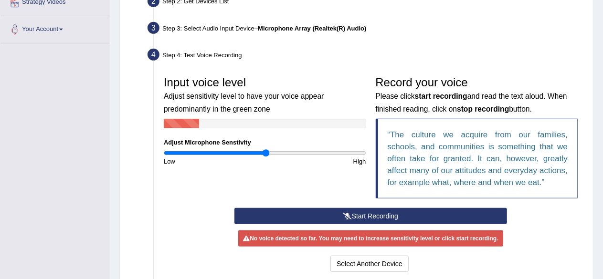
click at [385, 210] on button "Start Recording" at bounding box center [371, 216] width 273 height 16
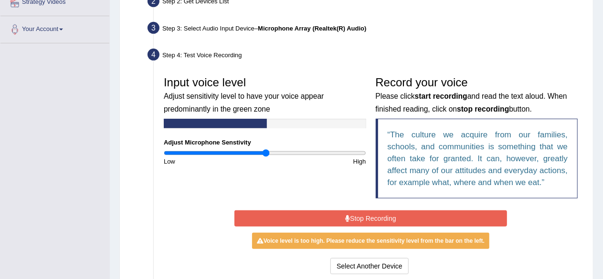
click at [468, 217] on button "Stop Recording" at bounding box center [371, 219] width 273 height 16
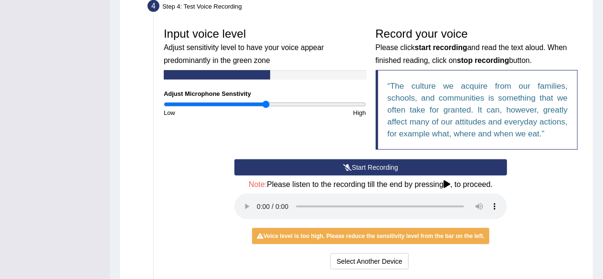
scroll to position [317, 0]
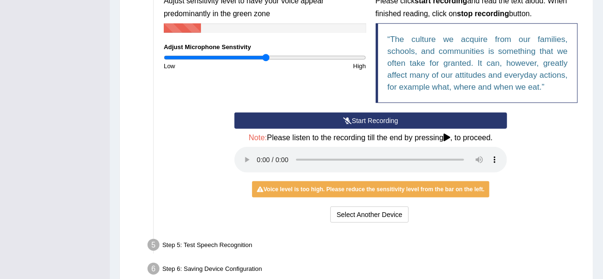
drag, startPoint x: 266, startPoint y: 179, endPoint x: 267, endPoint y: 186, distance: 6.8
click at [267, 186] on div "Start Recording Stop Recording Note: Please listen to the recording till the en…" at bounding box center [371, 169] width 282 height 113
click at [267, 184] on div "Voice level is too high. Please reduce the sensitivity level from the bar on th…" at bounding box center [370, 190] width 237 height 16
click at [267, 182] on div "Voice level is too high. Please reduce the sensitivity level from the bar on th…" at bounding box center [370, 190] width 237 height 16
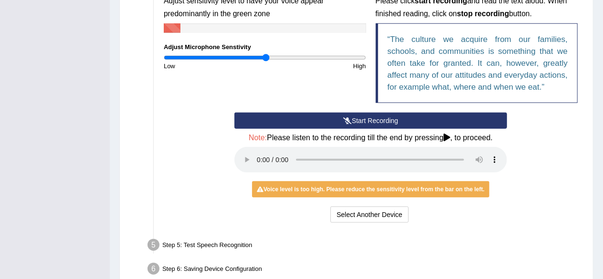
click at [266, 182] on div "Voice level is too high. Please reduce the sensitivity level from the bar on th…" at bounding box center [370, 190] width 237 height 16
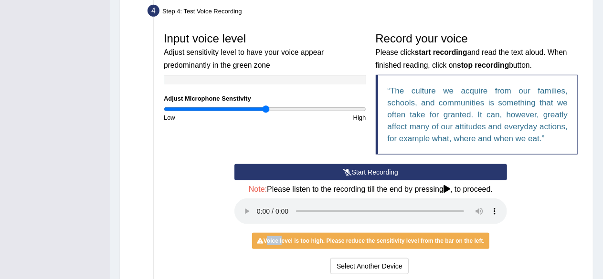
scroll to position [270, 0]
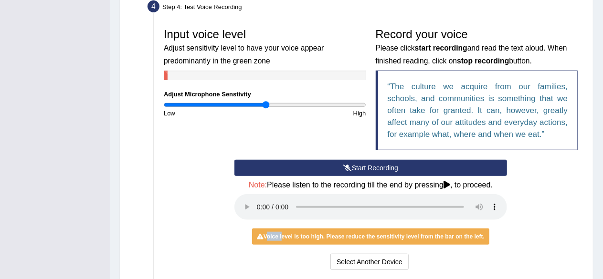
click at [440, 167] on button "Start Recording" at bounding box center [371, 168] width 273 height 16
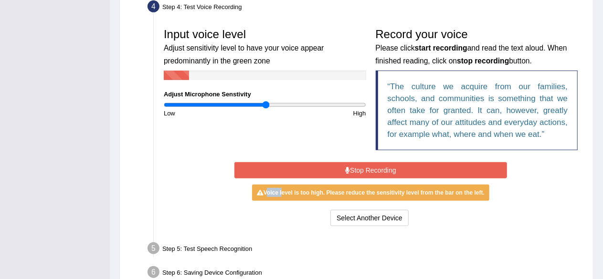
click at [372, 169] on button "Stop Recording" at bounding box center [371, 170] width 273 height 16
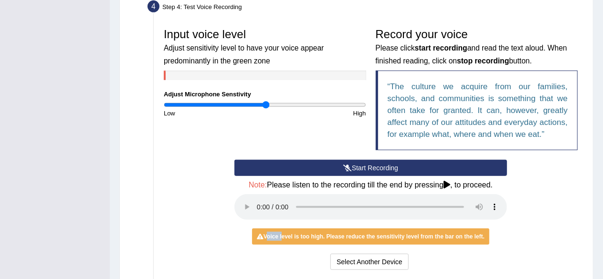
click at [399, 162] on button "Start Recording" at bounding box center [371, 168] width 273 height 16
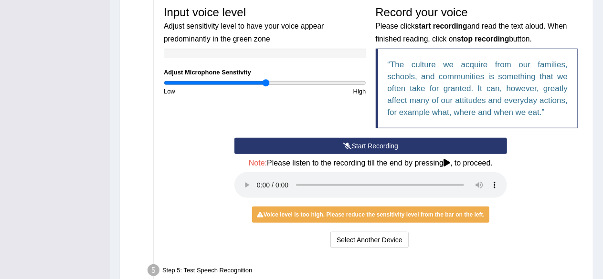
scroll to position [286, 0]
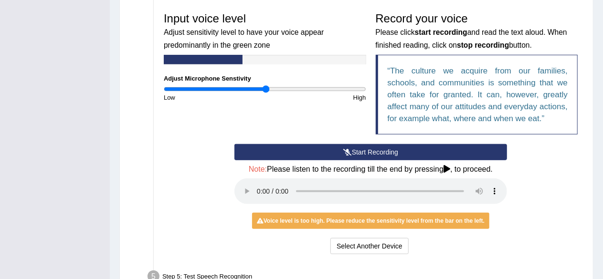
click at [381, 148] on button "Start Recording" at bounding box center [371, 152] width 273 height 16
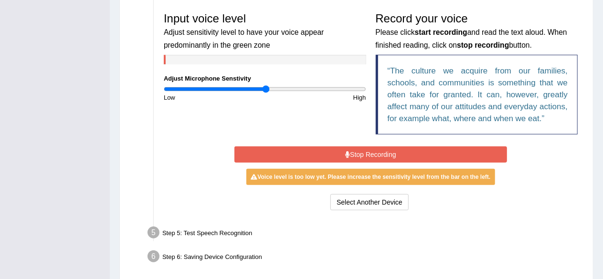
click at [380, 150] on button "Stop Recording" at bounding box center [371, 155] width 273 height 16
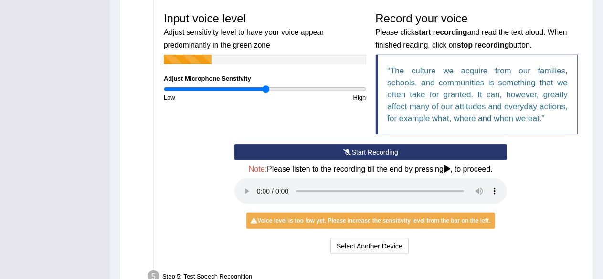
click at [274, 142] on div "Input voice level Adjust sensitivity level to have your voice appear predominan…" at bounding box center [371, 132] width 424 height 259
click at [274, 153] on button "Start Recording" at bounding box center [371, 152] width 273 height 16
click at [339, 154] on button "Start Recording" at bounding box center [371, 152] width 273 height 16
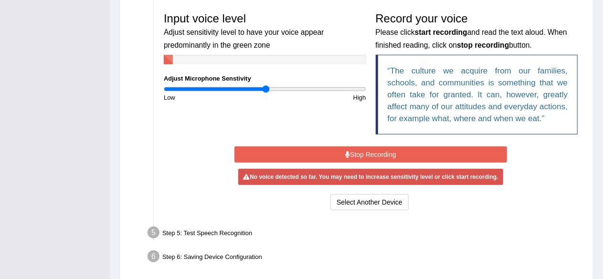
click at [340, 153] on button "Stop Recording" at bounding box center [371, 155] width 273 height 16
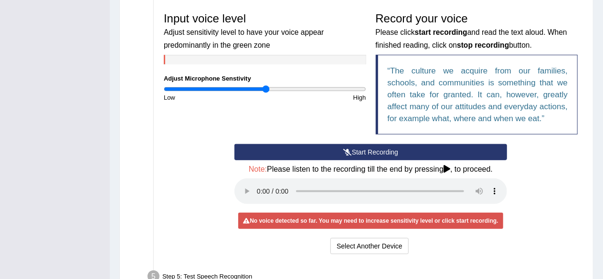
click at [337, 151] on button "Start Recording" at bounding box center [371, 152] width 273 height 16
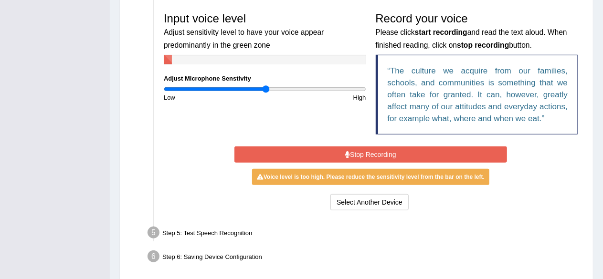
click at [335, 152] on button "Stop Recording" at bounding box center [371, 155] width 273 height 16
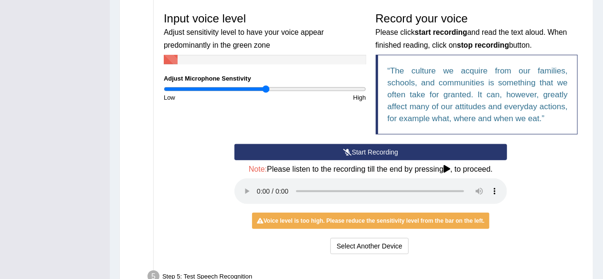
click at [291, 149] on button "Start Recording" at bounding box center [371, 152] width 273 height 16
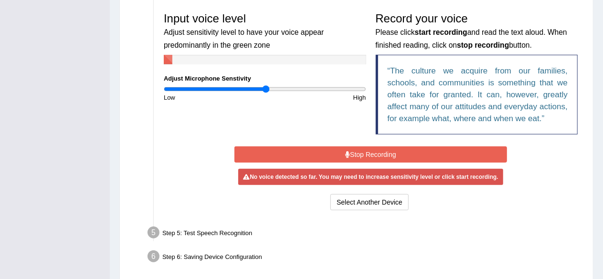
click at [291, 150] on button "Stop Recording" at bounding box center [371, 155] width 273 height 16
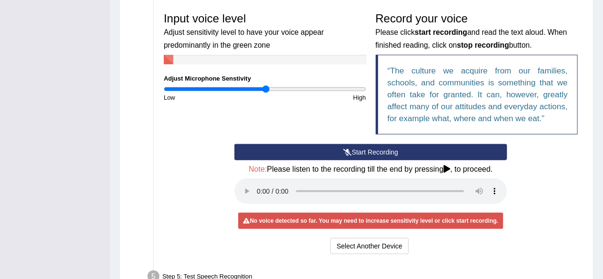
click at [289, 155] on button "Start Recording" at bounding box center [371, 152] width 273 height 16
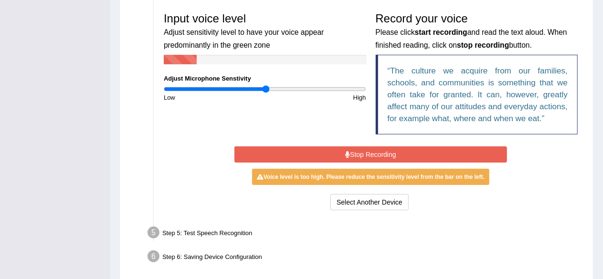
click at [294, 150] on button "Stop Recording" at bounding box center [371, 155] width 273 height 16
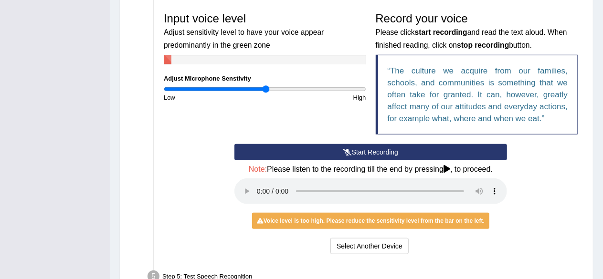
click at [416, 156] on button "Start Recording" at bounding box center [371, 152] width 273 height 16
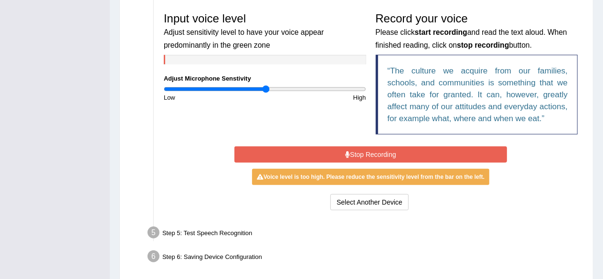
click at [416, 156] on button "Stop Recording" at bounding box center [371, 155] width 273 height 16
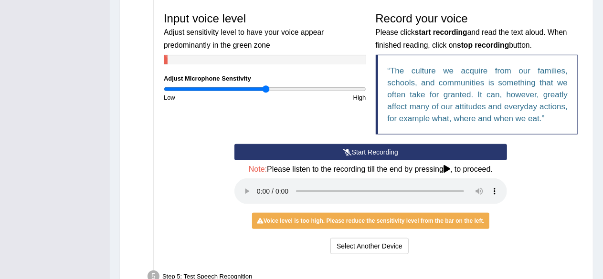
click at [376, 153] on button "Start Recording" at bounding box center [371, 152] width 273 height 16
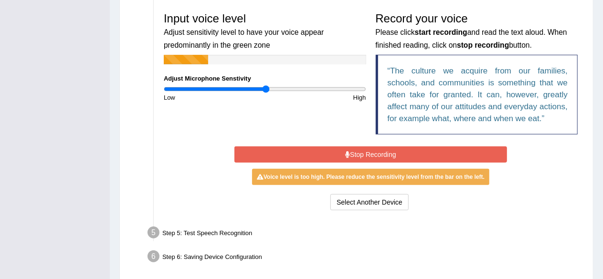
click at [328, 146] on div "Start Recording Stop Recording Note: Please listen to the recording till the en…" at bounding box center [371, 178] width 282 height 69
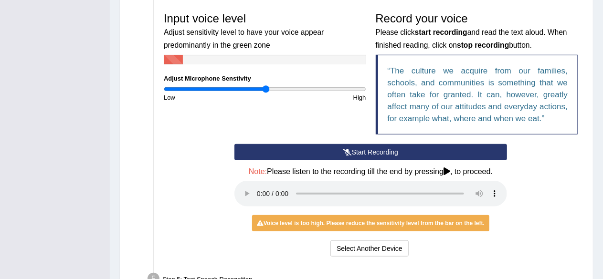
click at [329, 148] on button "Start Recording" at bounding box center [371, 152] width 273 height 16
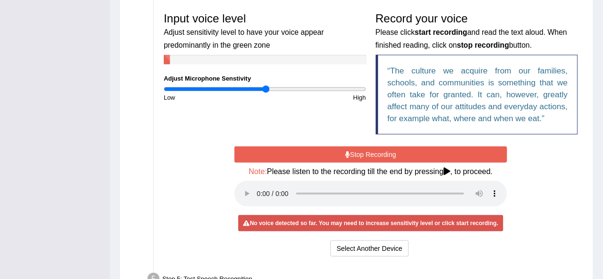
click at [330, 151] on button "Stop Recording" at bounding box center [371, 155] width 273 height 16
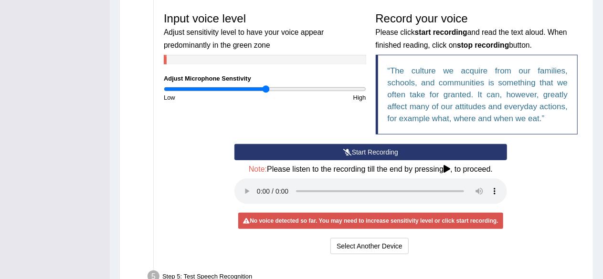
click at [328, 147] on button "Start Recording" at bounding box center [371, 152] width 273 height 16
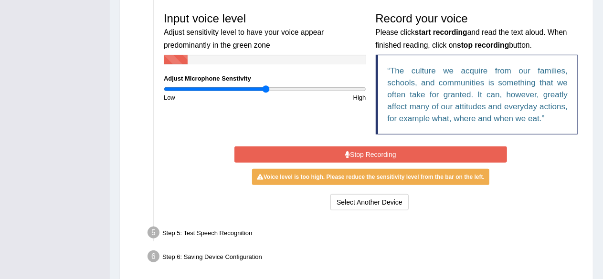
click at [316, 150] on button "Stop Recording" at bounding box center [371, 155] width 273 height 16
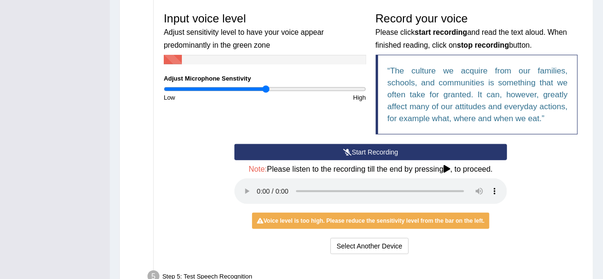
click at [316, 151] on button "Start Recording" at bounding box center [371, 152] width 273 height 16
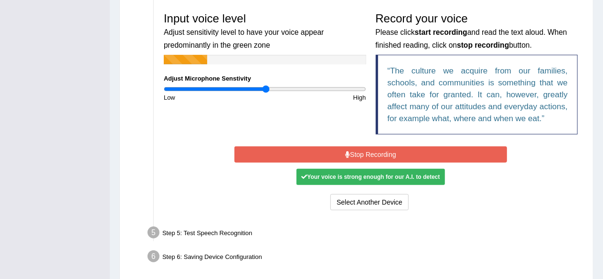
click at [325, 153] on button "Stop Recording" at bounding box center [371, 155] width 273 height 16
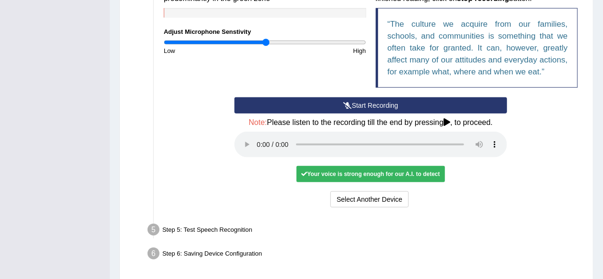
scroll to position [365, 0]
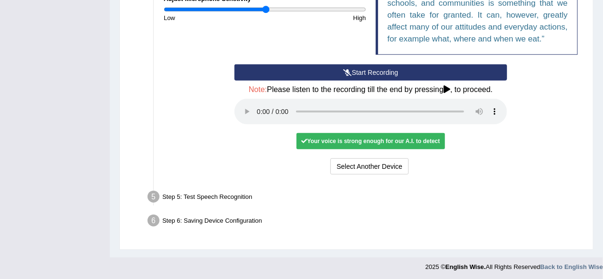
click at [212, 196] on div "Step 5: Test Speech Recognition" at bounding box center [366, 198] width 446 height 21
click at [213, 196] on div "Step 5: Test Speech Recognition" at bounding box center [366, 198] width 446 height 21
drag, startPoint x: 214, startPoint y: 196, endPoint x: 206, endPoint y: 186, distance: 12.6
click at [214, 196] on div "Step 5: Test Speech Recognition" at bounding box center [366, 198] width 446 height 21
click at [162, 191] on div "Step 5: Test Speech Recognition" at bounding box center [366, 198] width 446 height 21
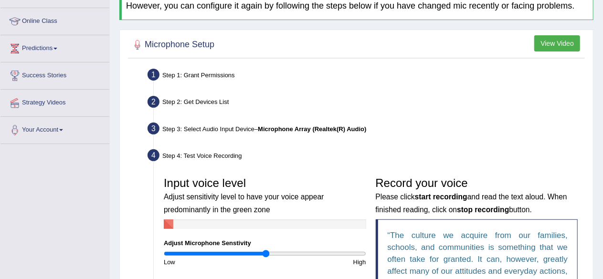
scroll to position [79, 0]
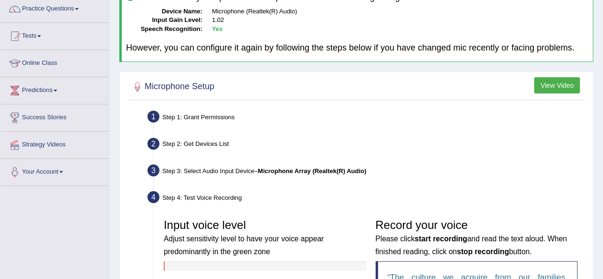
click at [564, 84] on button "View Video" at bounding box center [558, 85] width 46 height 16
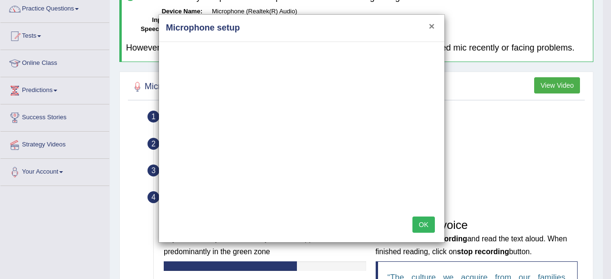
click at [429, 24] on button "×" at bounding box center [432, 26] width 6 height 10
